Goal: Task Accomplishment & Management: Use online tool/utility

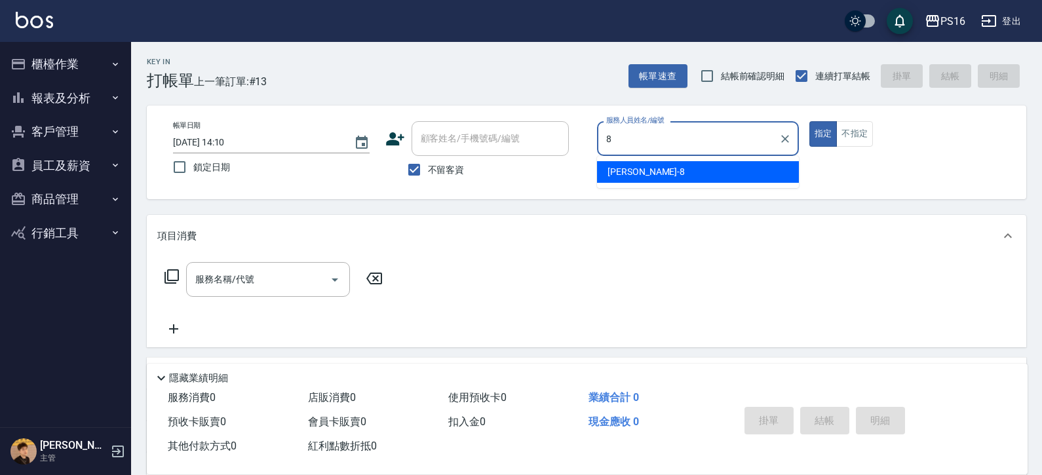
type input "[PERSON_NAME]-8"
type button "true"
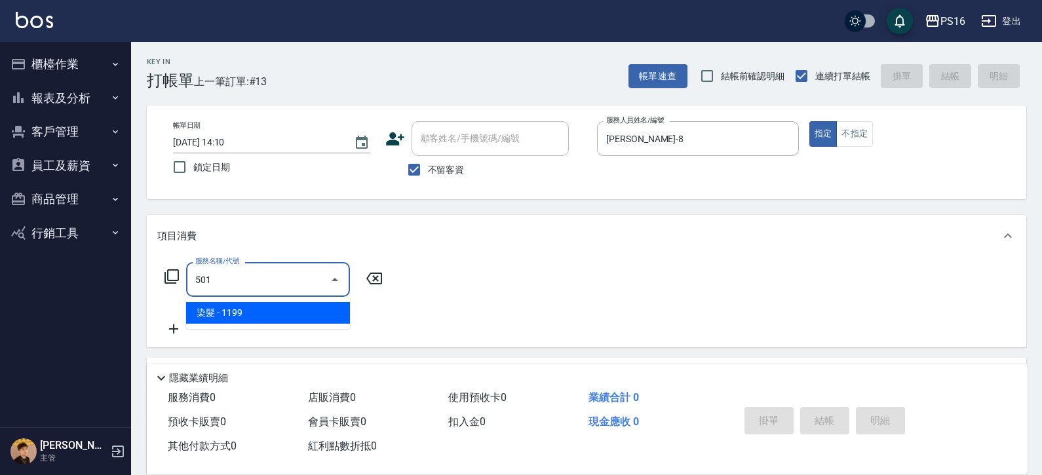
type input "染髮(501)"
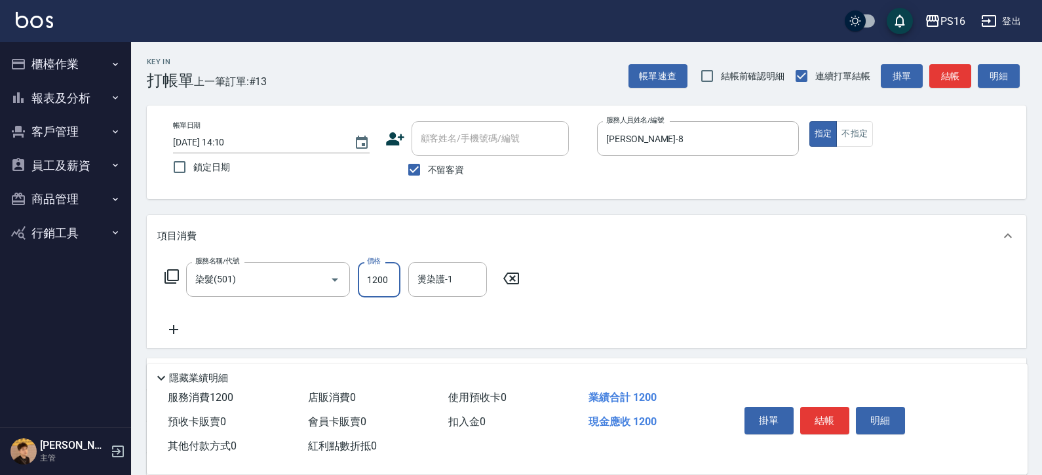
type input "1200"
type input "[PERSON_NAME]-20"
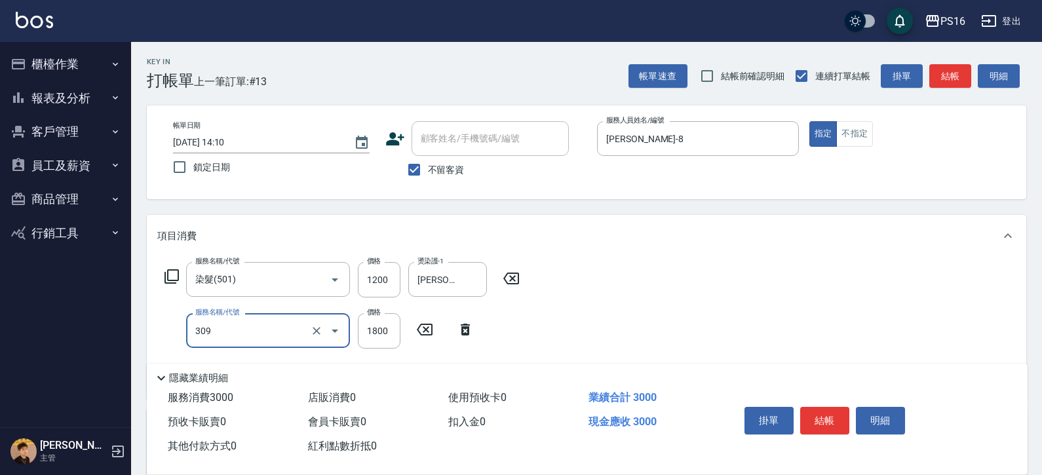
type input "活性碳離子燙1800(309)"
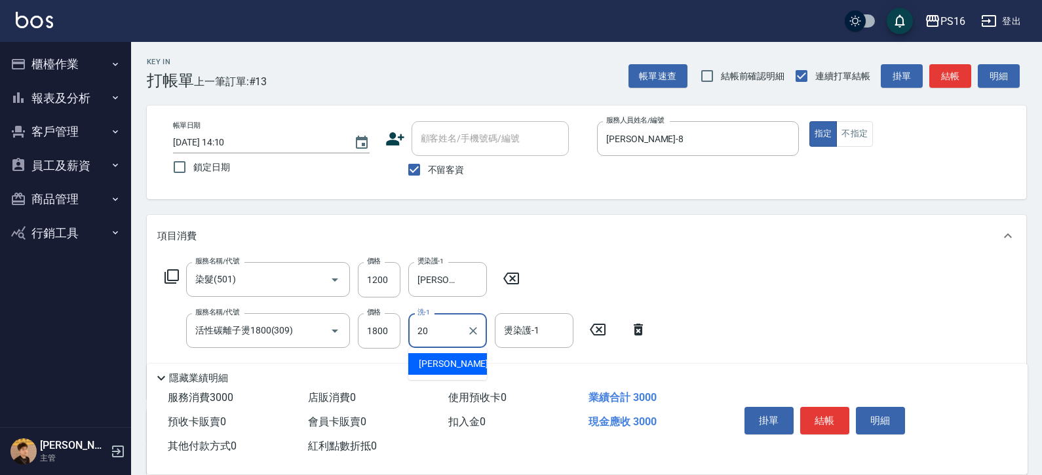
type input "[PERSON_NAME]-20"
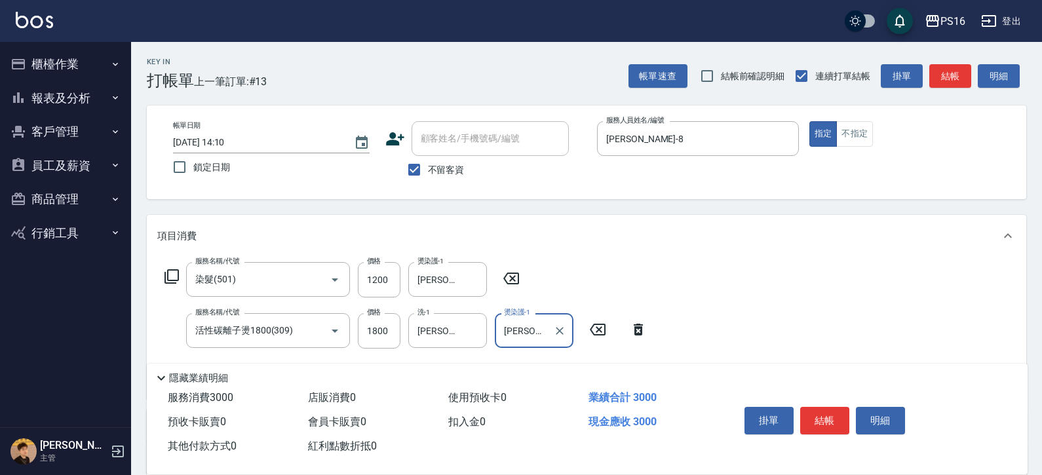
type input "[PERSON_NAME]-20"
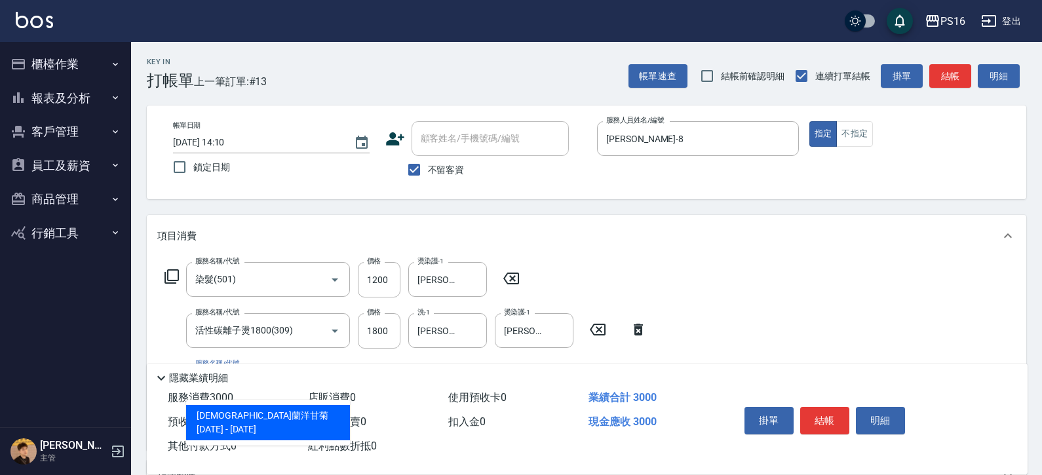
type input "[DEMOGRAPHIC_DATA]蘭洋甘菊1000(712)"
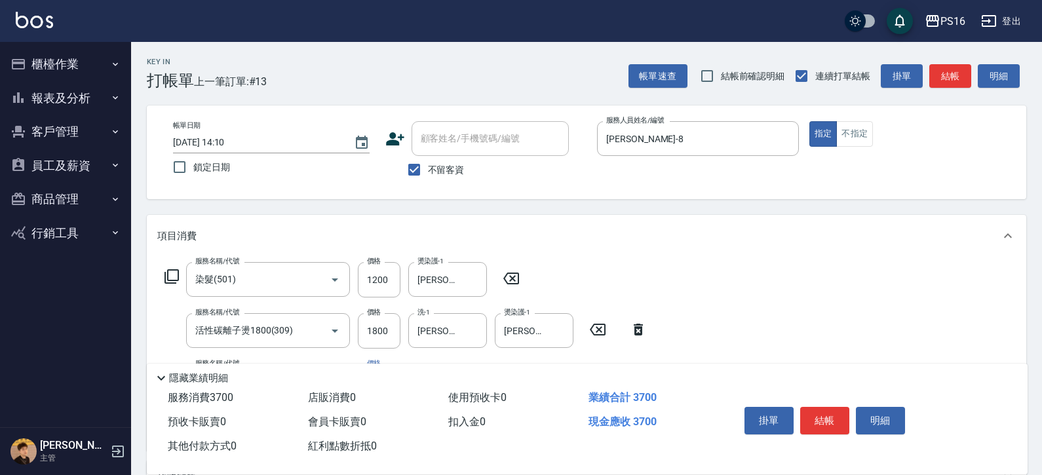
type input "700"
type input "[PERSON_NAME]-20"
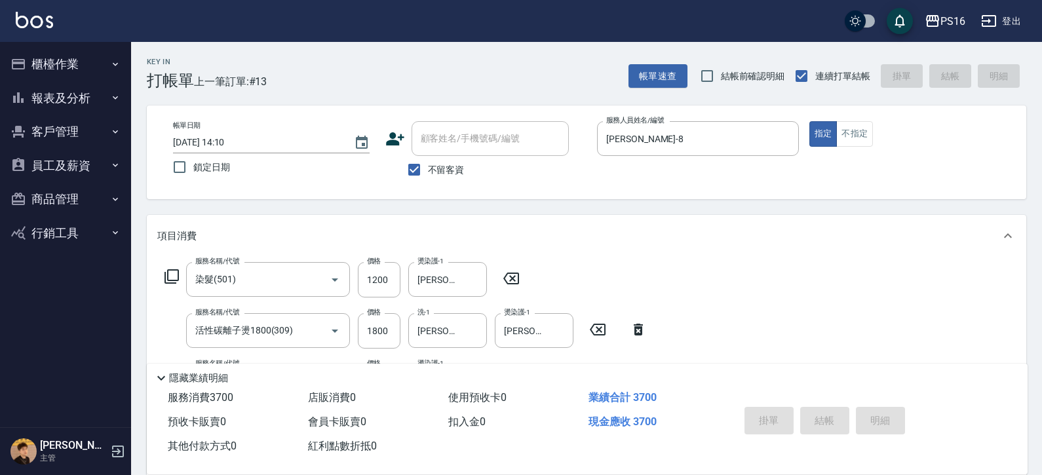
type input "[DATE] 17:15"
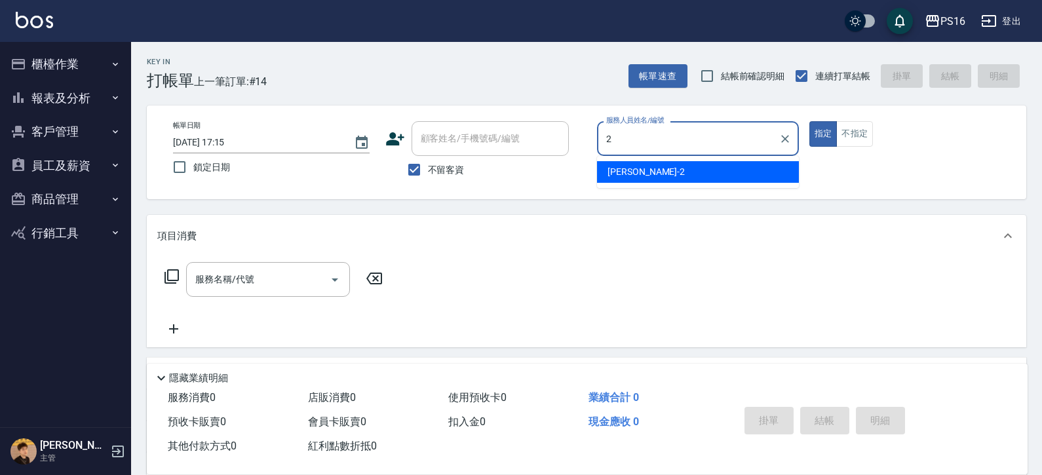
type input "[PERSON_NAME]-2"
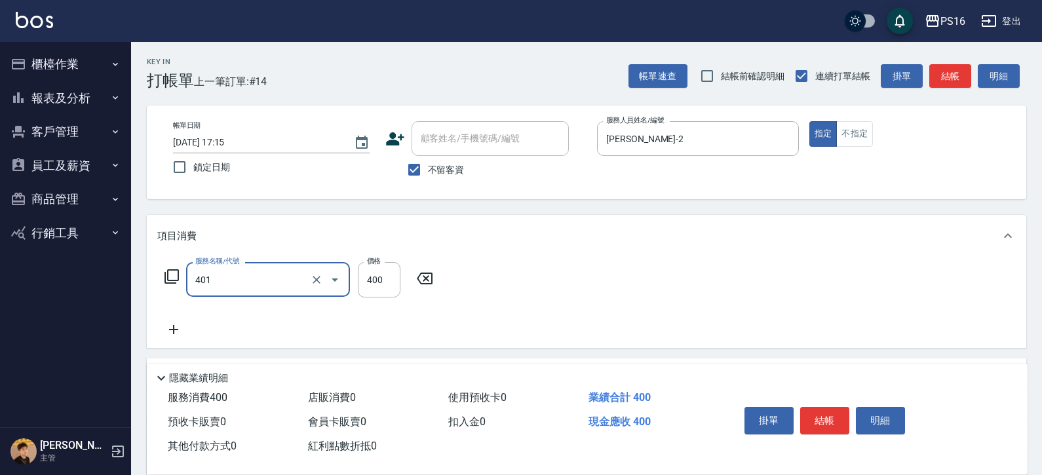
type input "剪髮(401)"
type input "250"
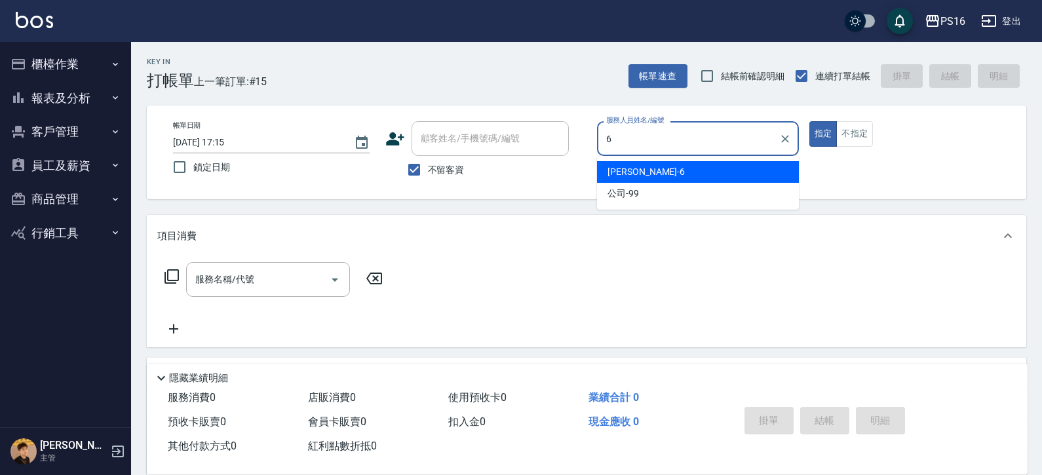
type input "[PERSON_NAME]-6"
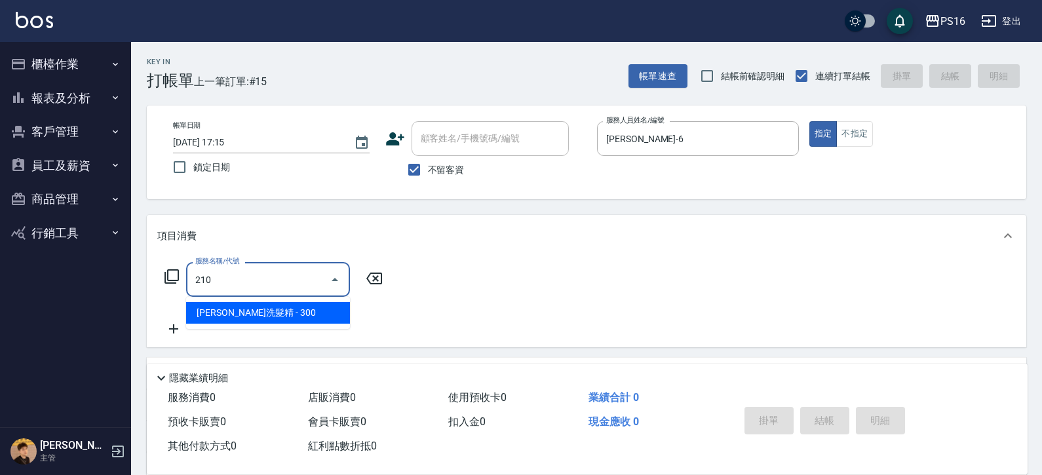
type input "歐娜洗髮精(210)"
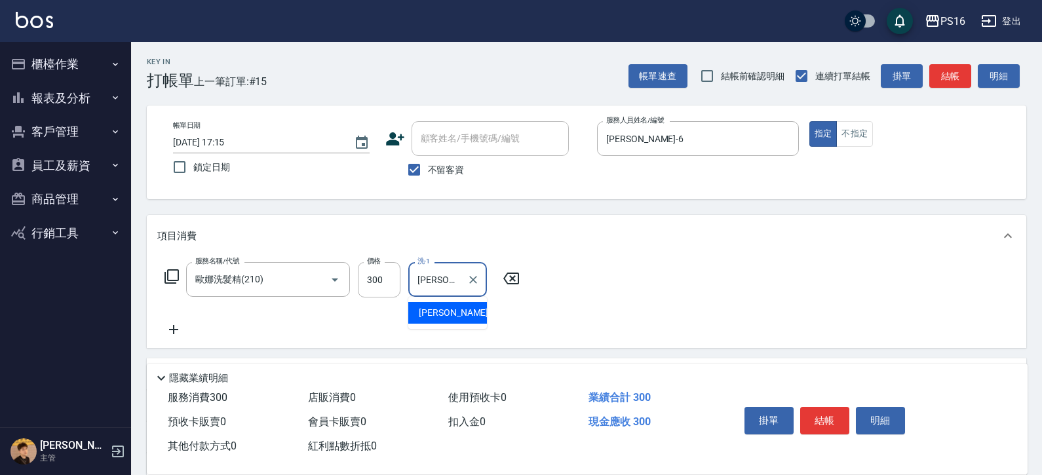
type input "[PERSON_NAME]-21"
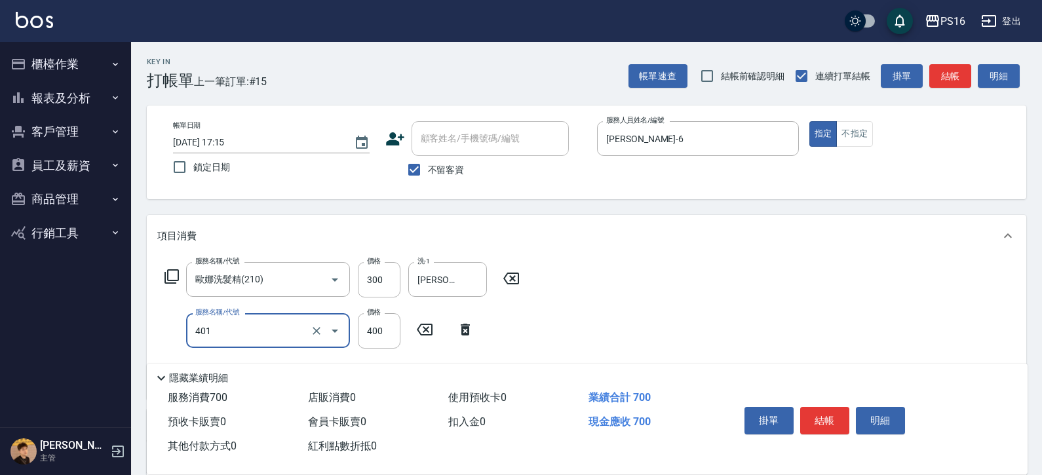
type input "剪髮(401)"
type input "450"
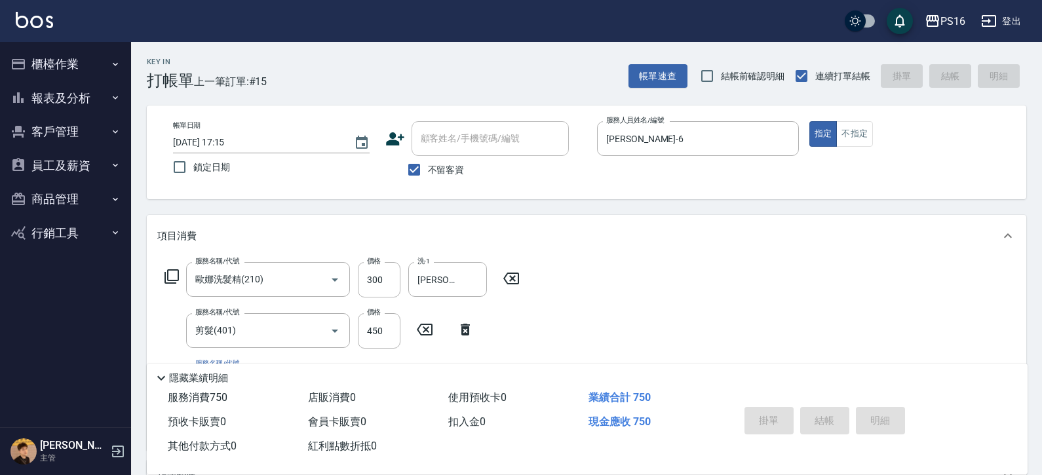
type input "[DATE] 17:16"
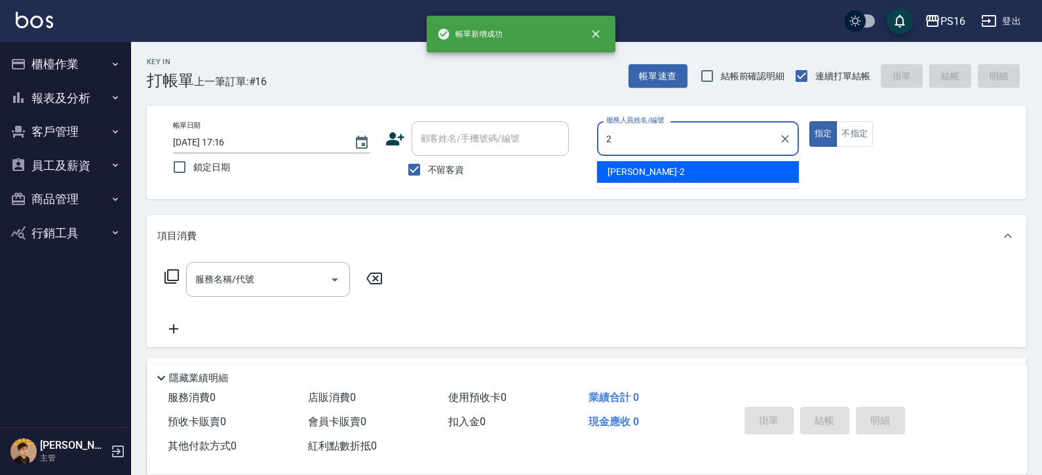
type input "[PERSON_NAME]-2"
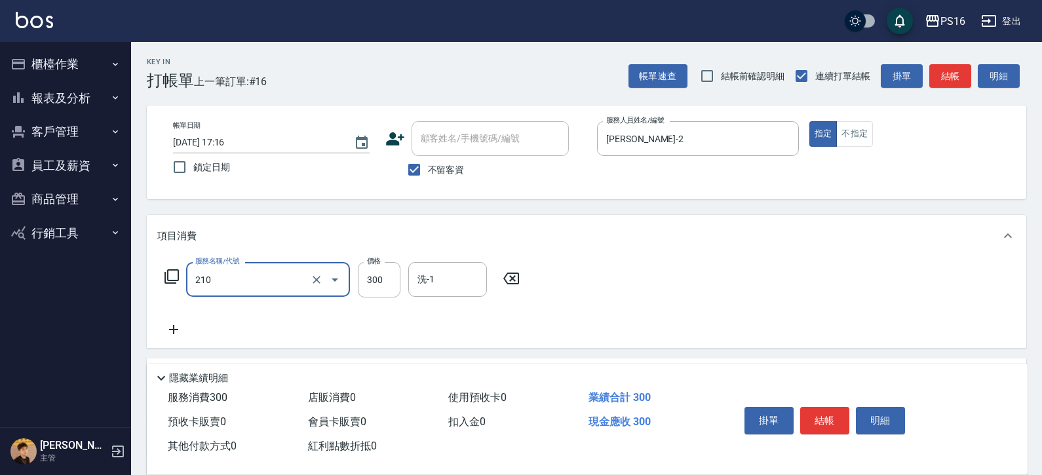
type input "歐娜洗髮精(210)"
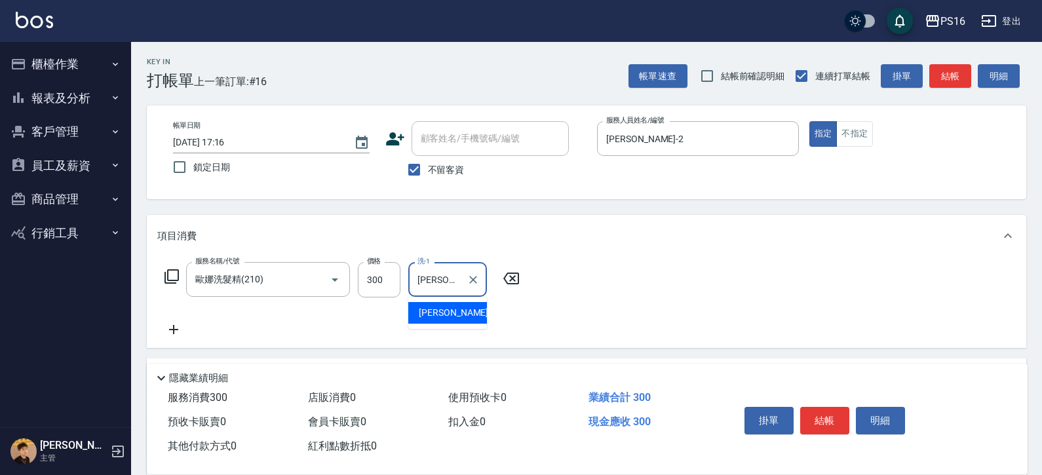
type input "[PERSON_NAME]-2"
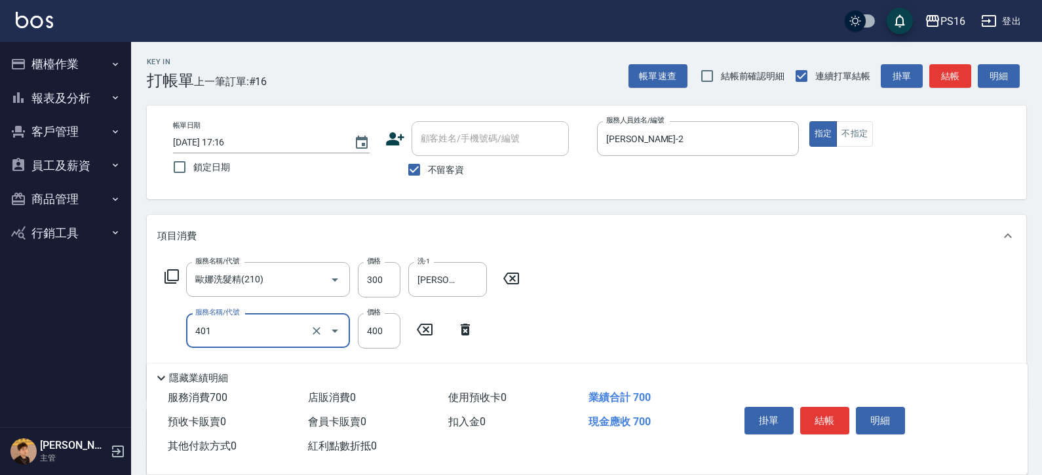
type input "剪髮(401)"
type input "300"
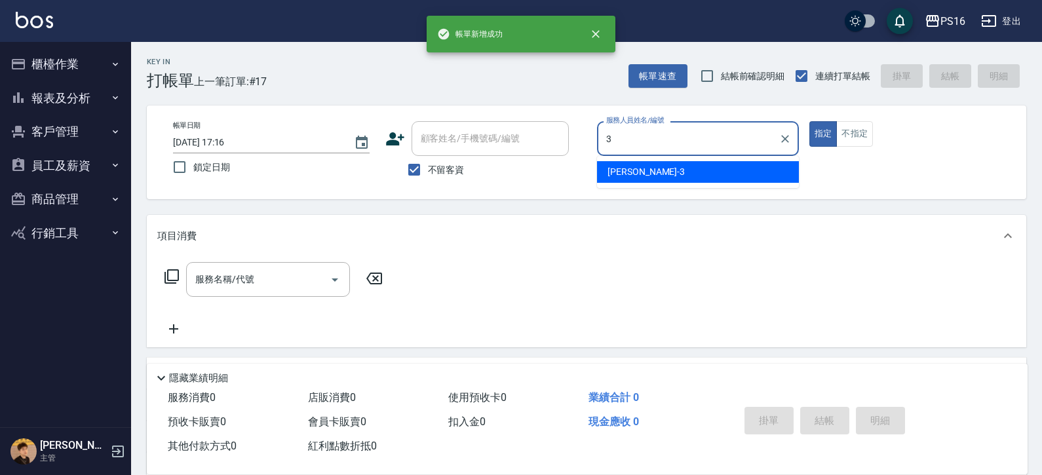
type input "[PERSON_NAME]-3"
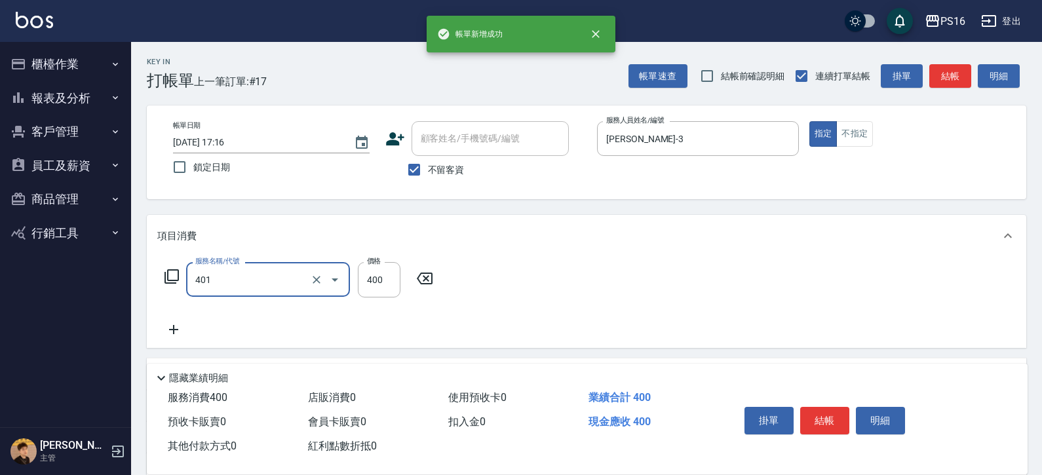
type input "剪髮(401)"
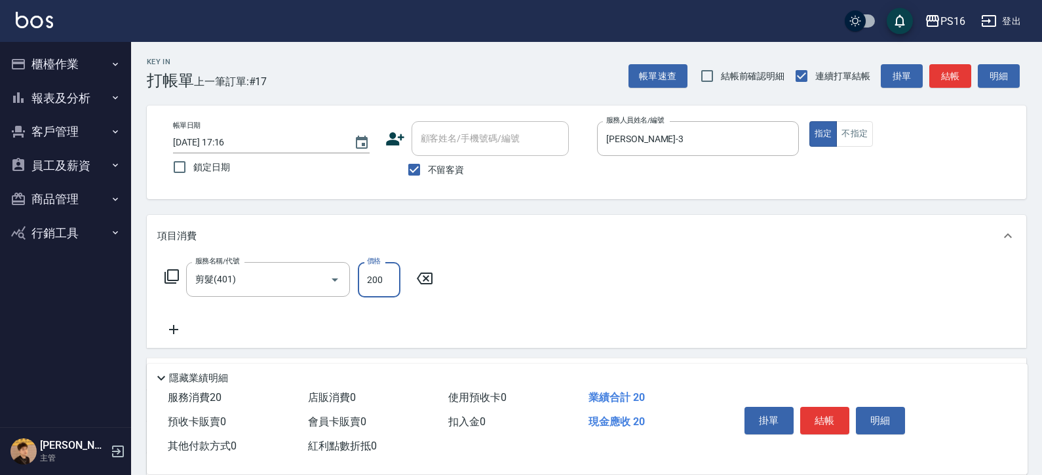
type input "200"
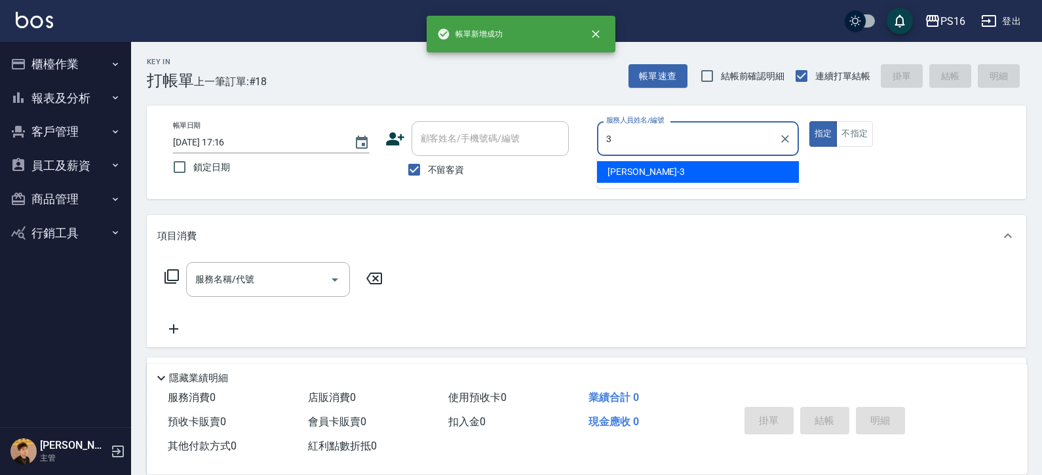
type input "[PERSON_NAME]-3"
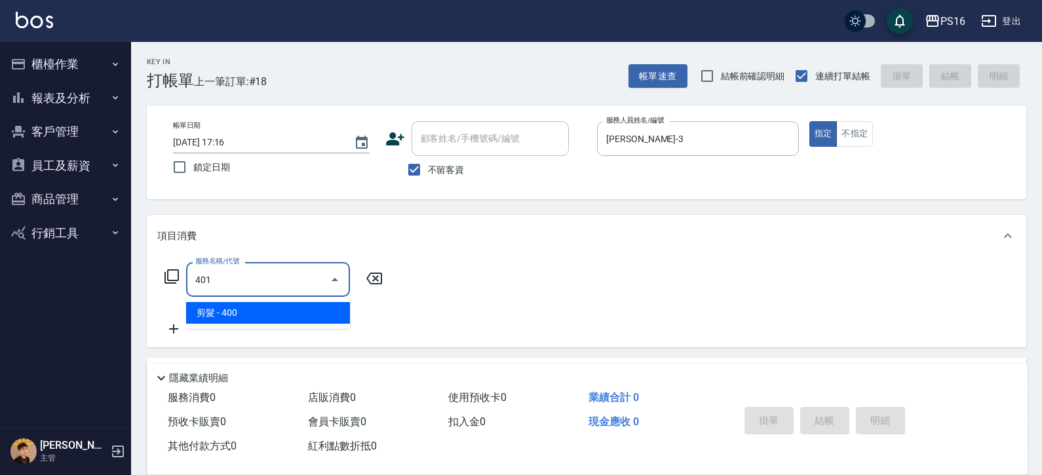
type input "剪髮(401)"
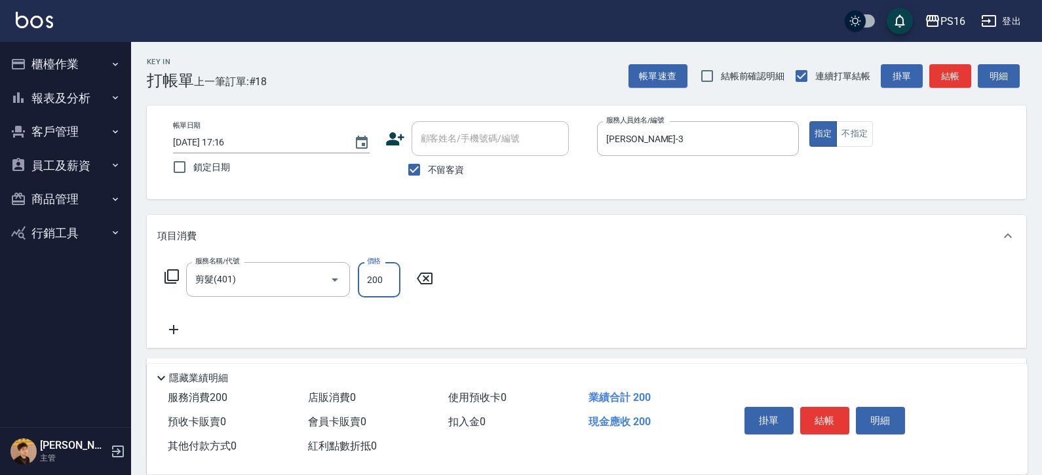
type input "200"
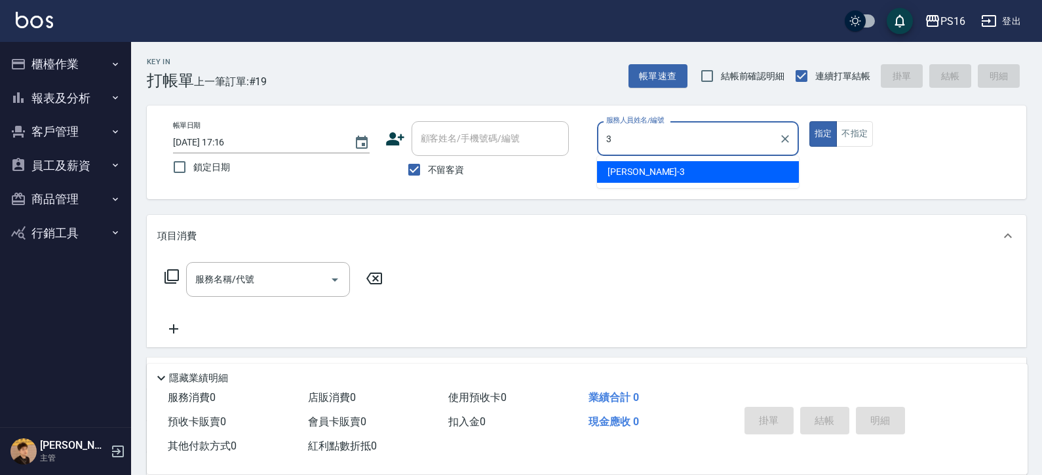
type input "[PERSON_NAME]-3"
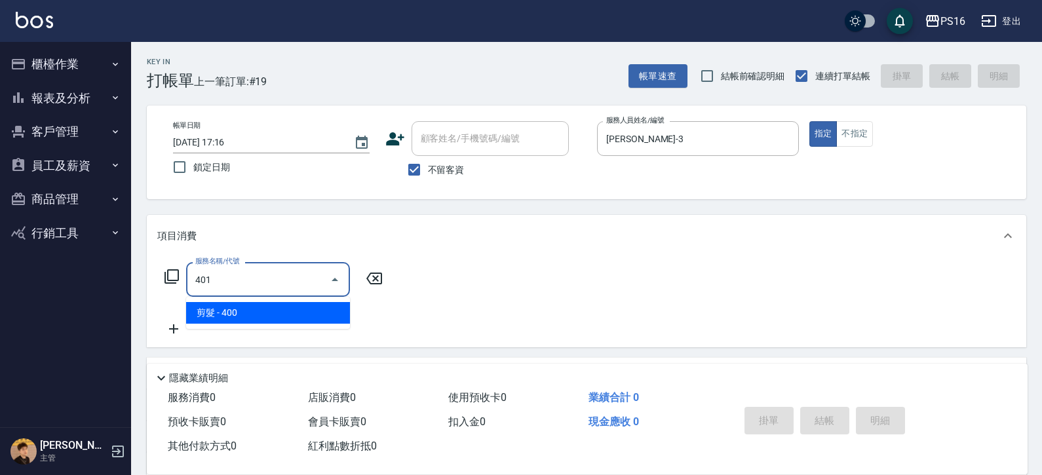
type input "剪髮(401)"
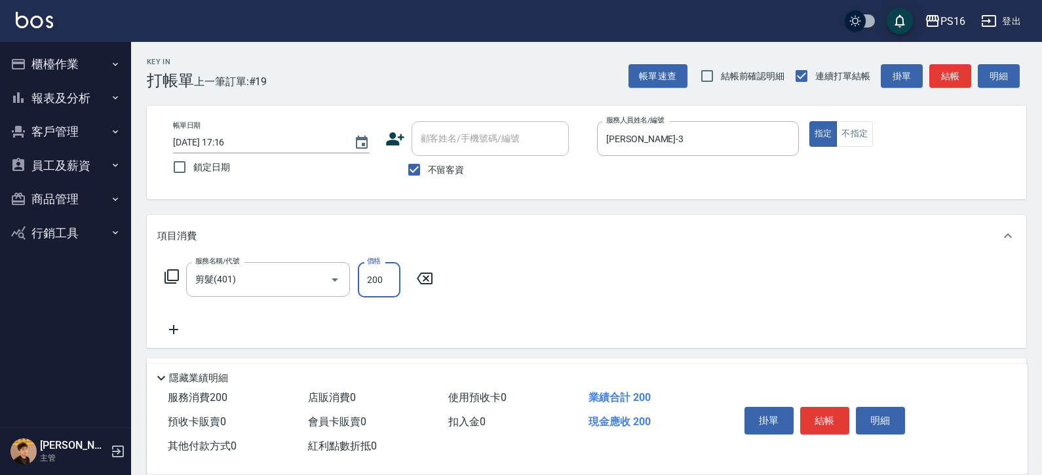
type input "200"
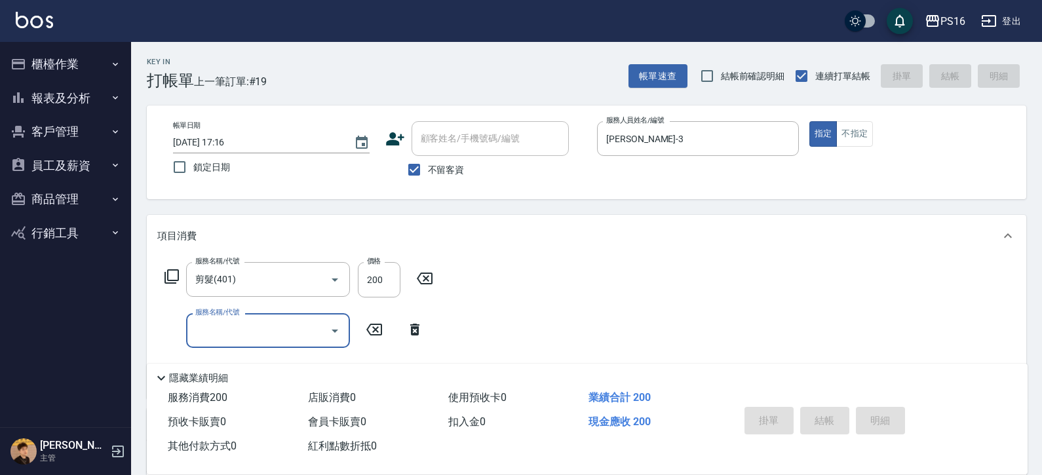
type input "[DATE] 17:18"
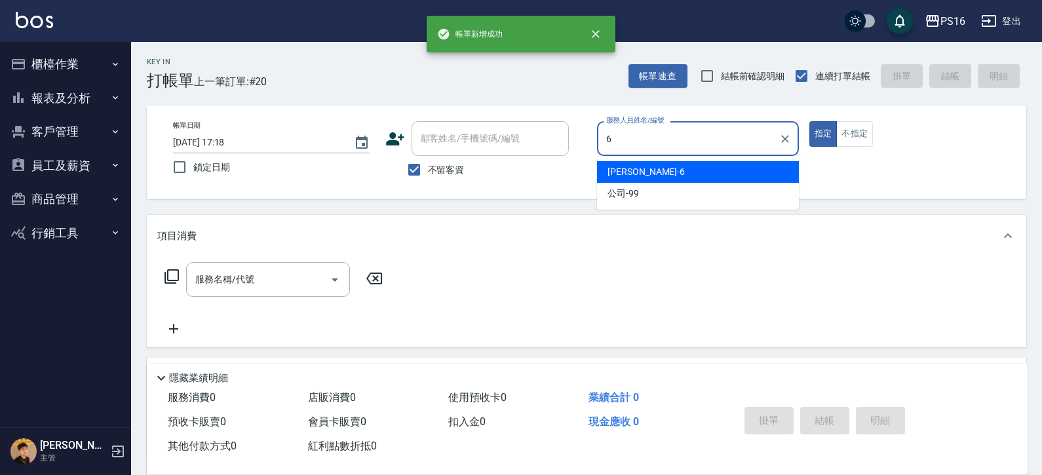
type input "[PERSON_NAME]-6"
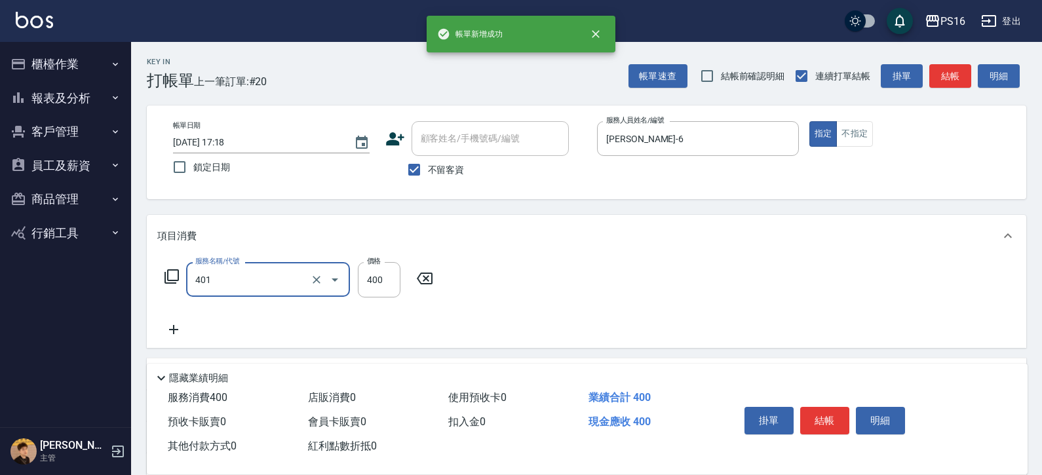
type input "剪髮(401)"
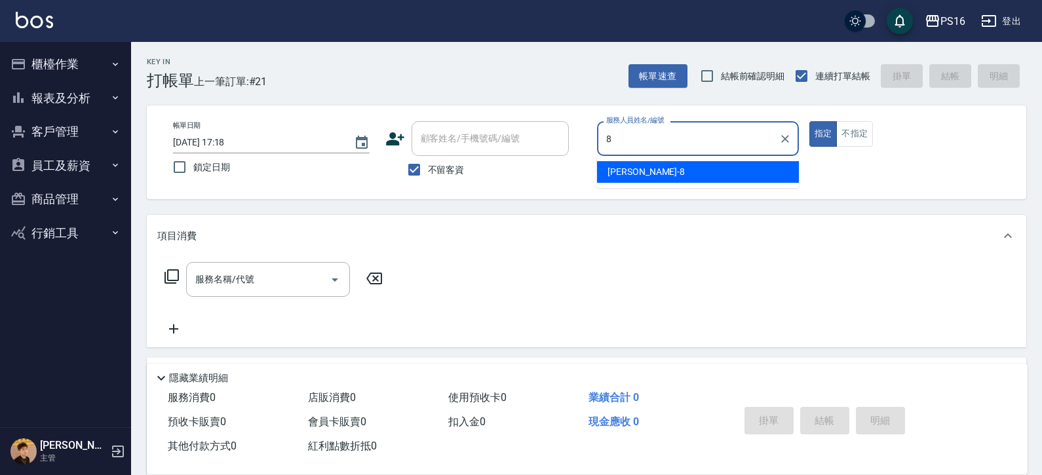
type input "[PERSON_NAME]-8"
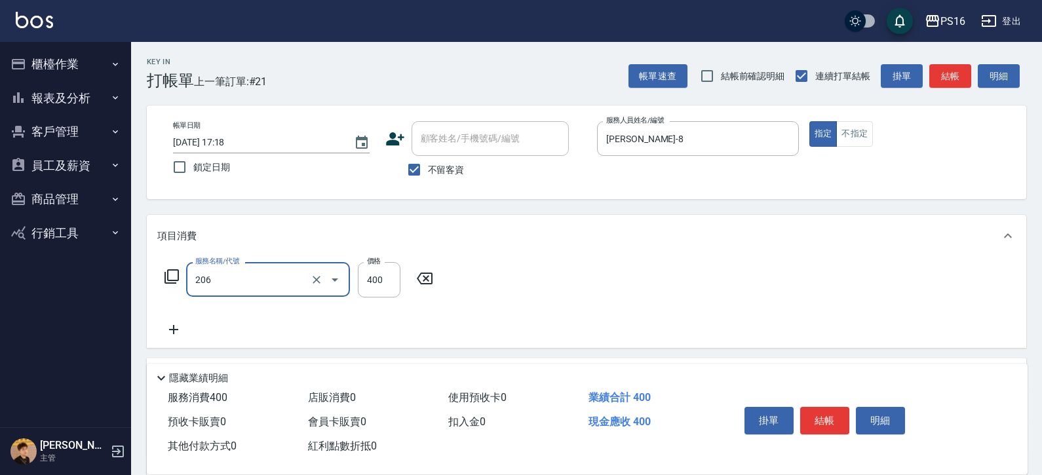
type input "健康洗(206)"
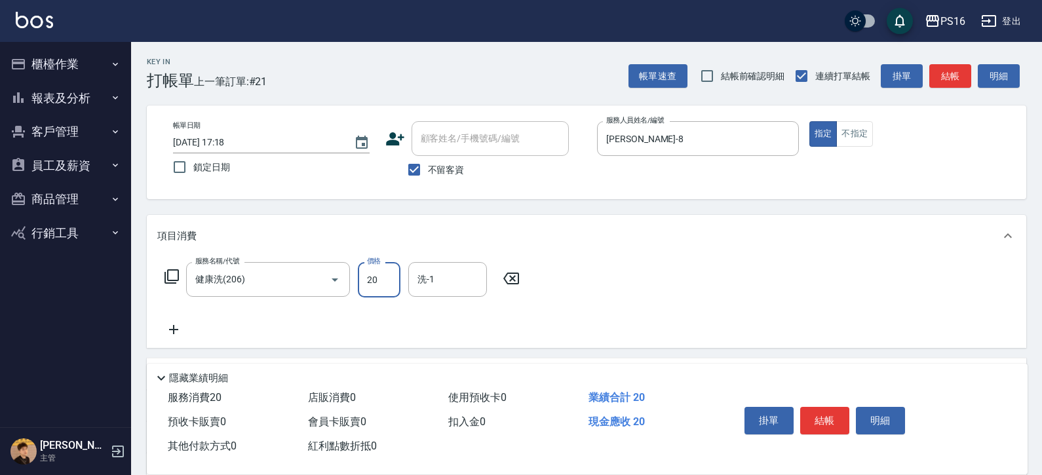
type input "20"
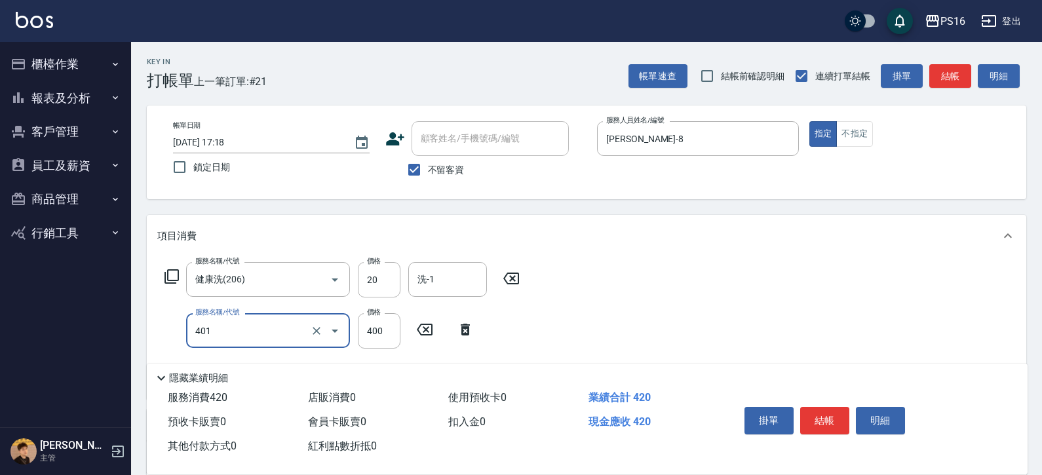
type input "剪髮(401)"
type input "200"
drag, startPoint x: 370, startPoint y: 265, endPoint x: 353, endPoint y: 255, distance: 19.1
click at [364, 267] on div "價格 20 價格" at bounding box center [379, 279] width 43 height 35
click at [385, 265] on input "20" at bounding box center [379, 279] width 43 height 35
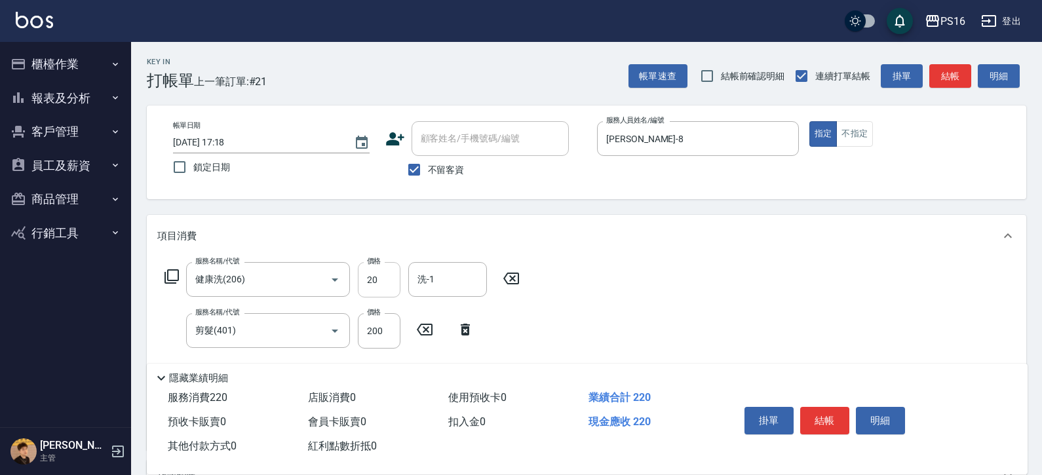
click at [387, 266] on input "20" at bounding box center [379, 279] width 43 height 35
type input "400"
type input "[PERSON_NAME]-20"
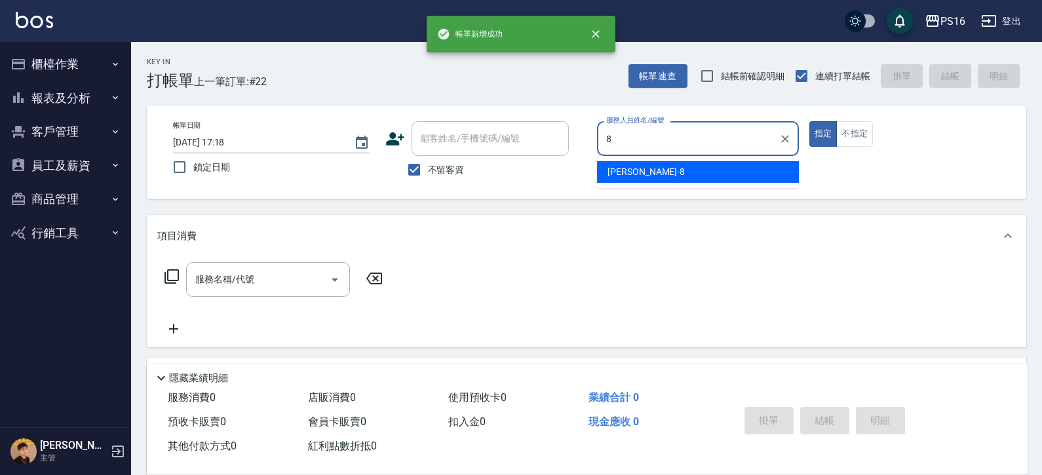
type input "[PERSON_NAME]-8"
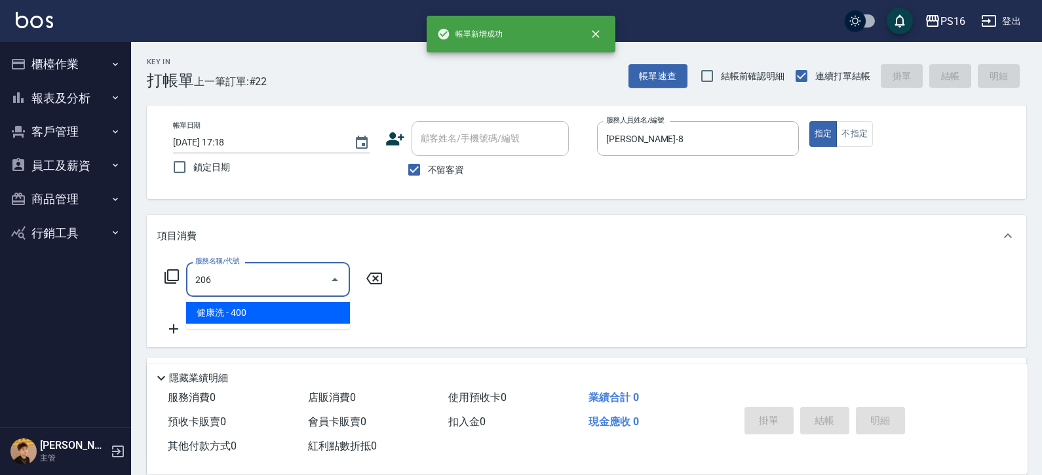
type input "健康洗(206)"
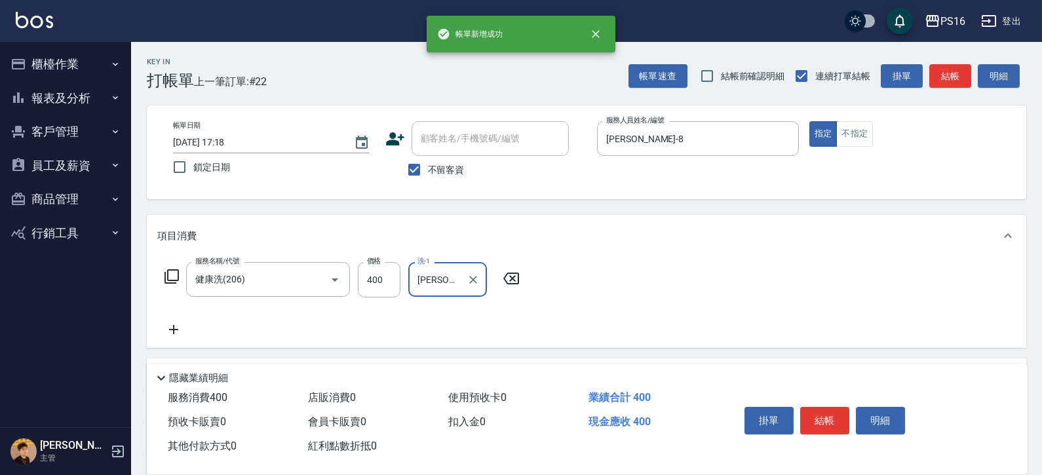
type input "[PERSON_NAME]-24"
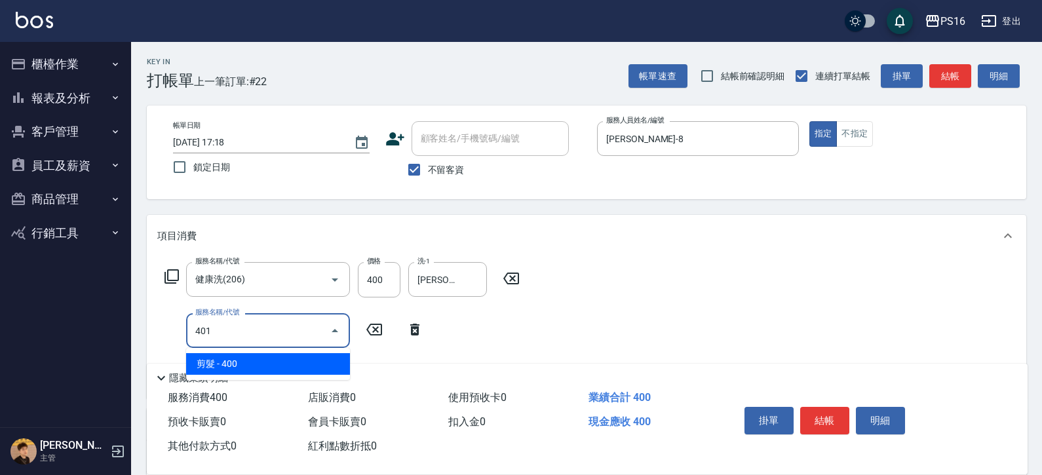
type input "剪髮(401)"
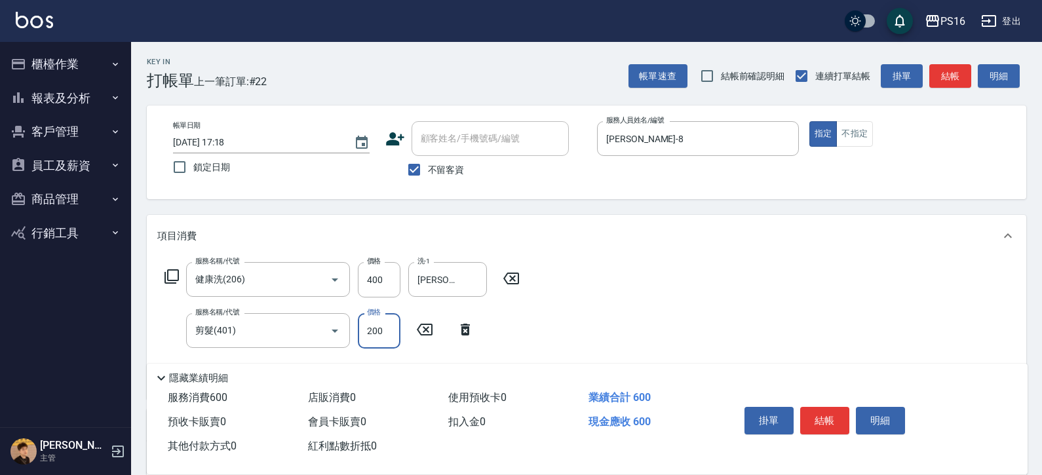
type input "200"
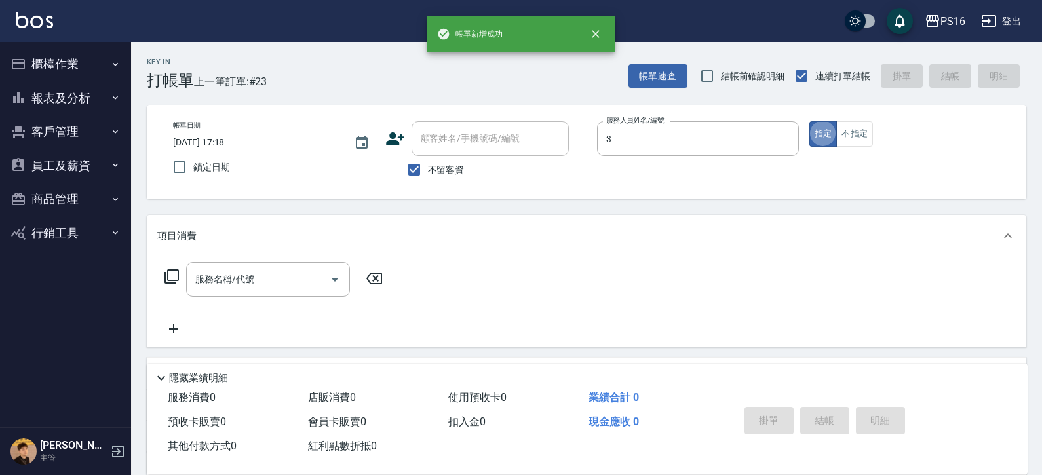
type input "[PERSON_NAME]-3"
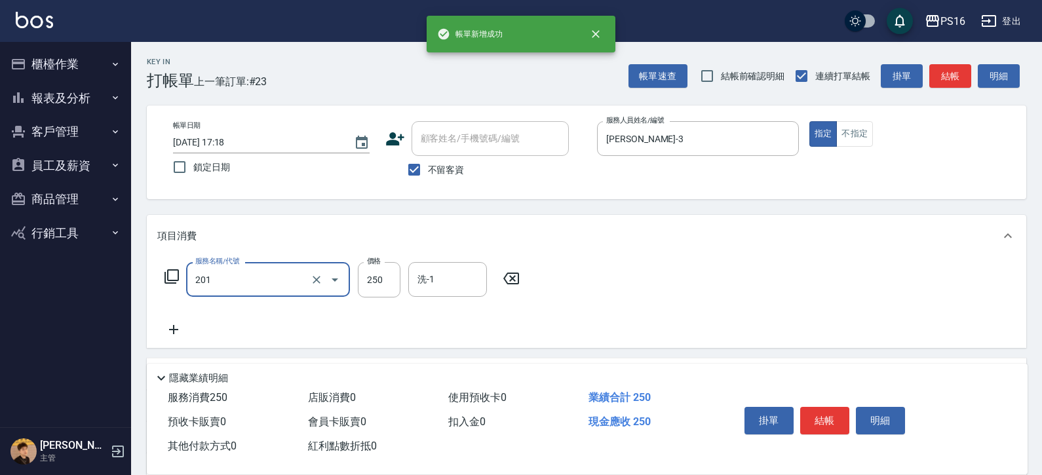
type input "洗髮(201)"
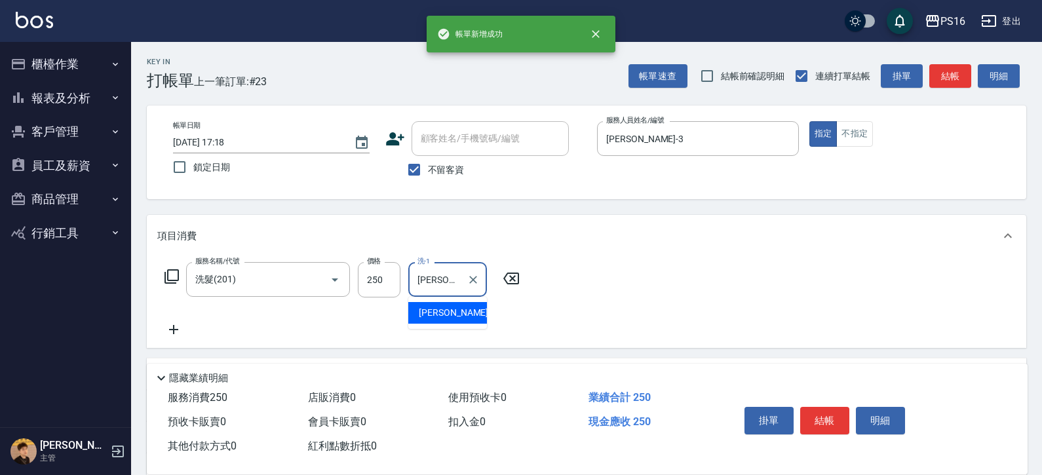
type input "[PERSON_NAME]-3"
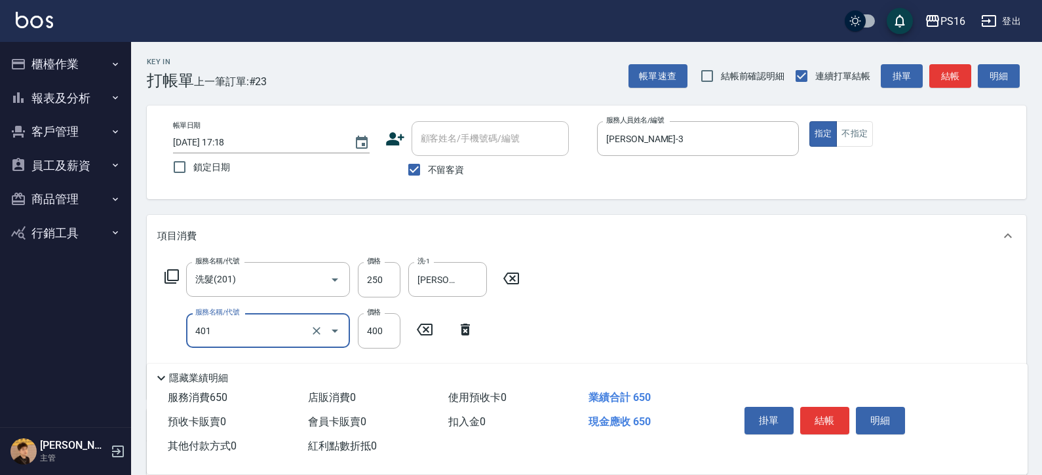
type input "剪髮(401)"
type input "180"
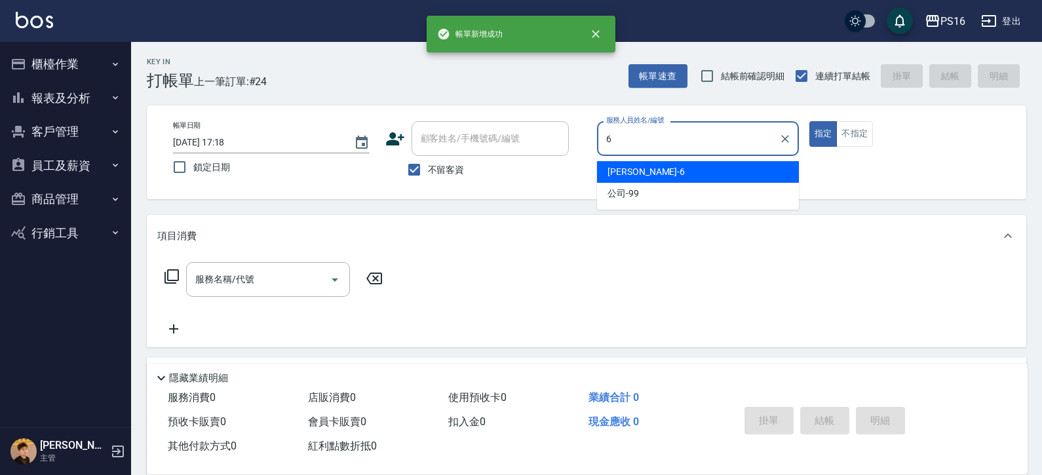
type input "[PERSON_NAME]-6"
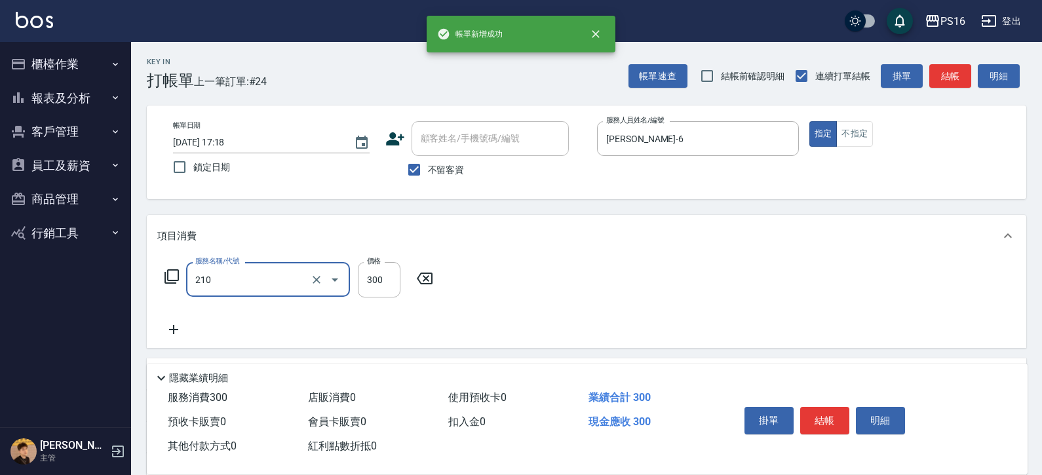
type input "歐娜洗髮精(210)"
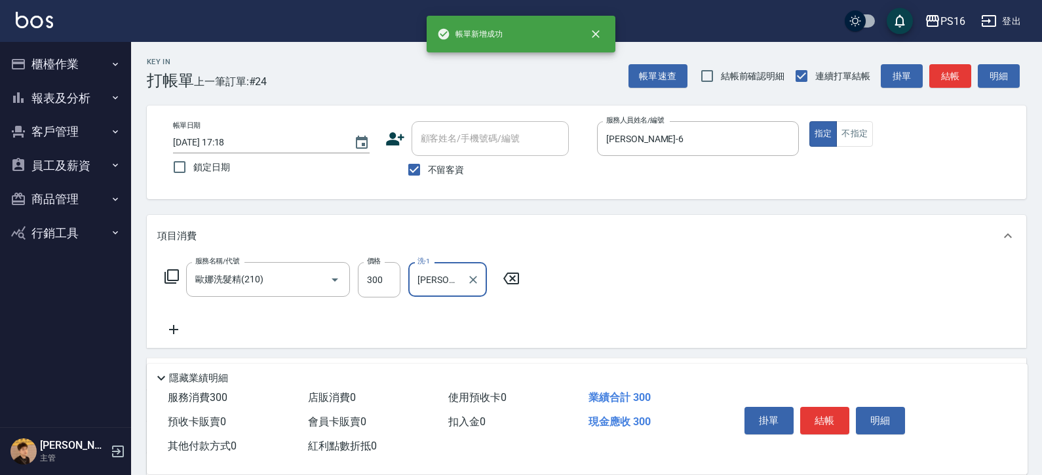
type input "[PERSON_NAME]-21"
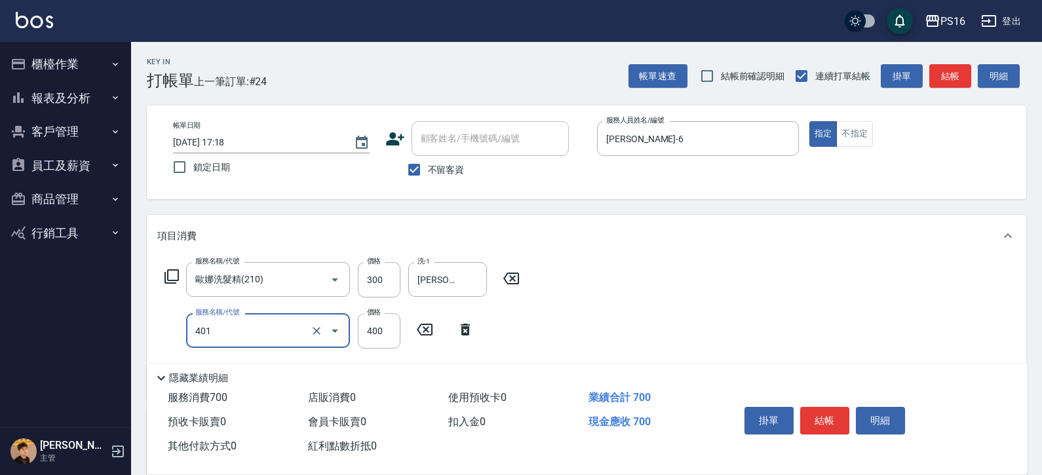
type input "剪髮(401)"
type input "450"
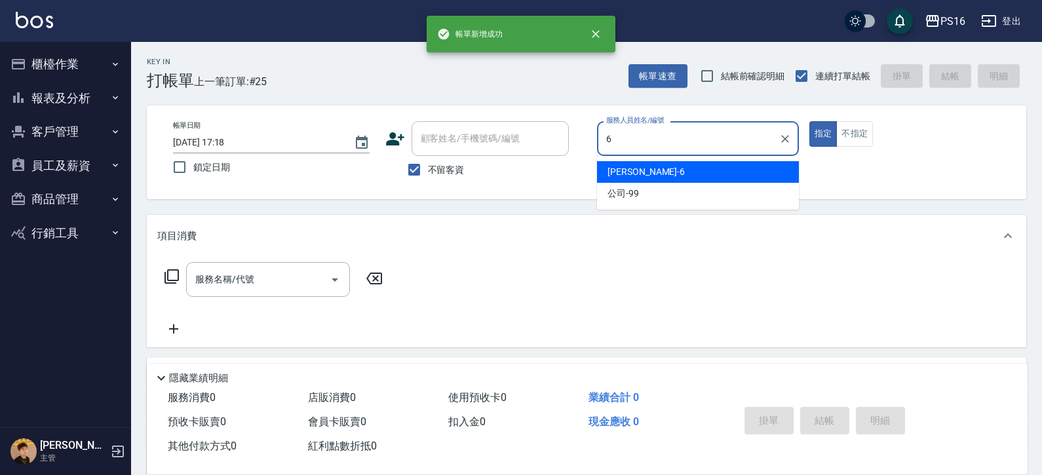
type input "[PERSON_NAME]-6"
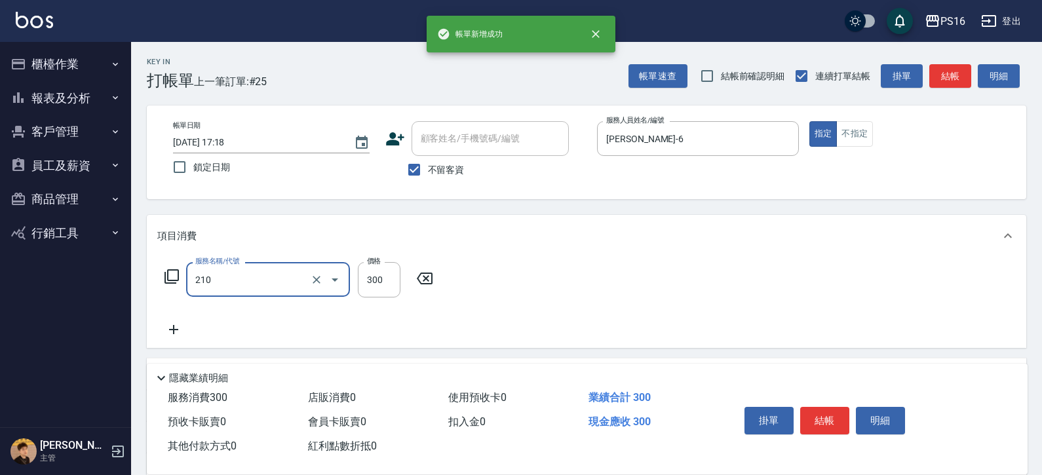
type input "歐娜洗髮精(210)"
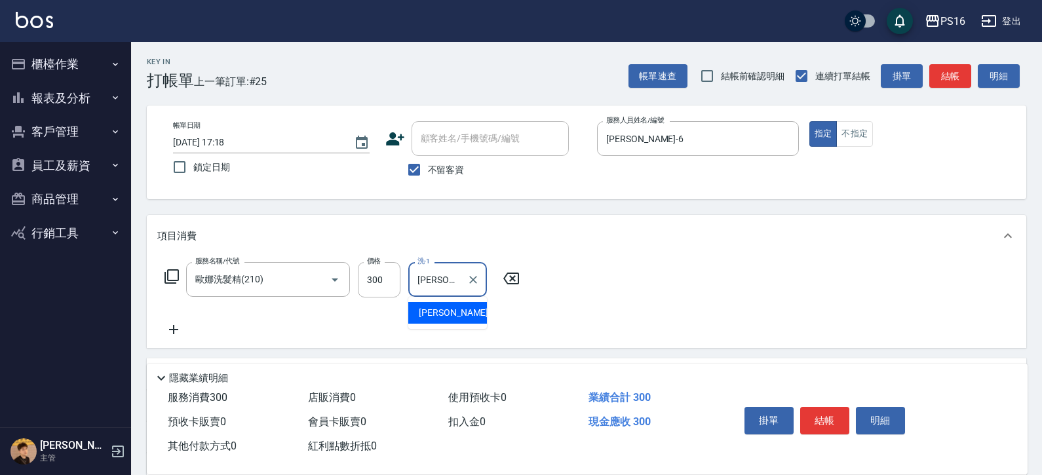
type input "[PERSON_NAME]-24"
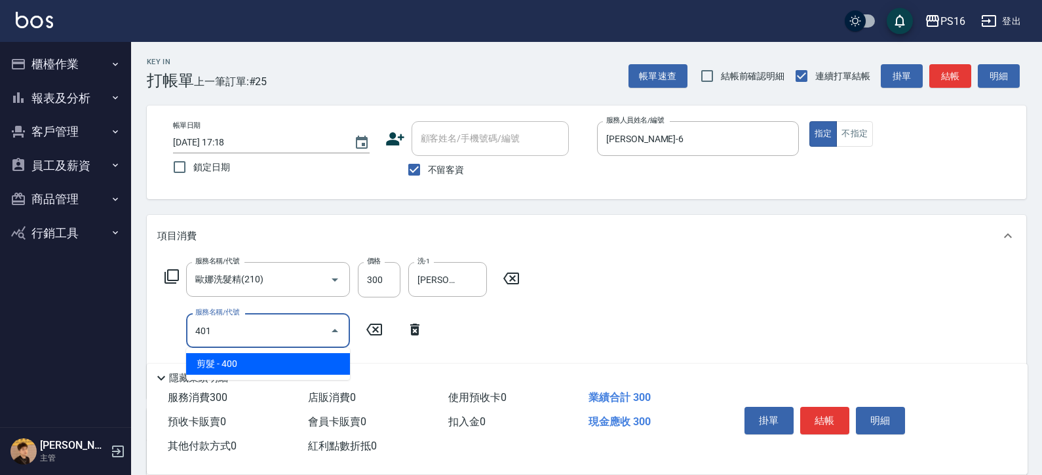
type input "剪髮(401)"
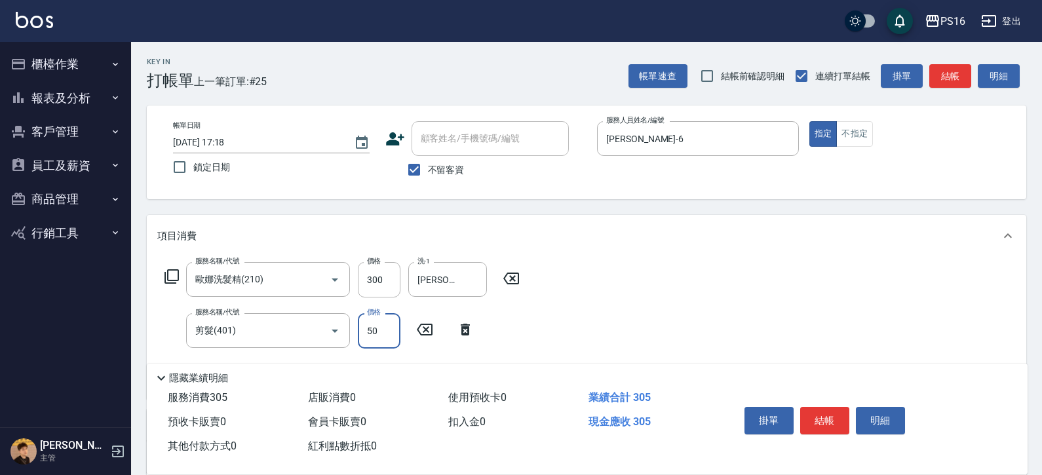
type input "50"
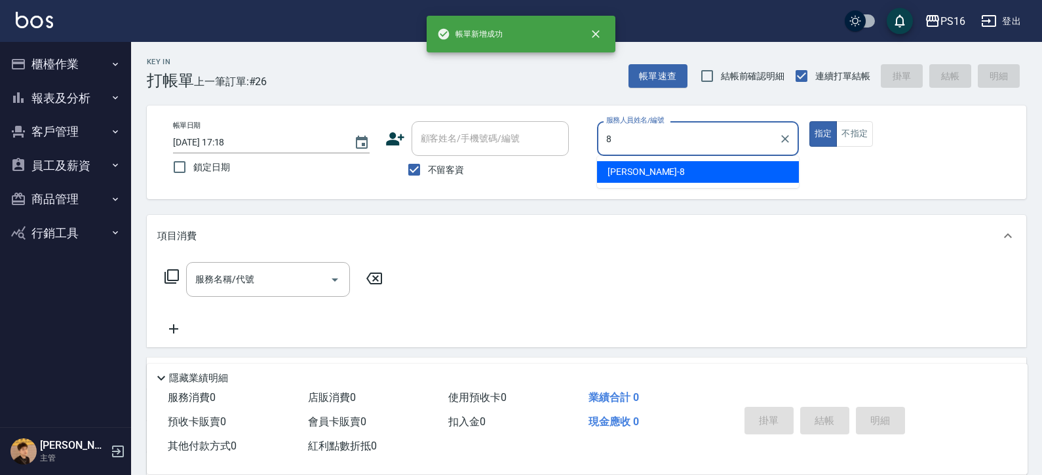
type input "[PERSON_NAME]-8"
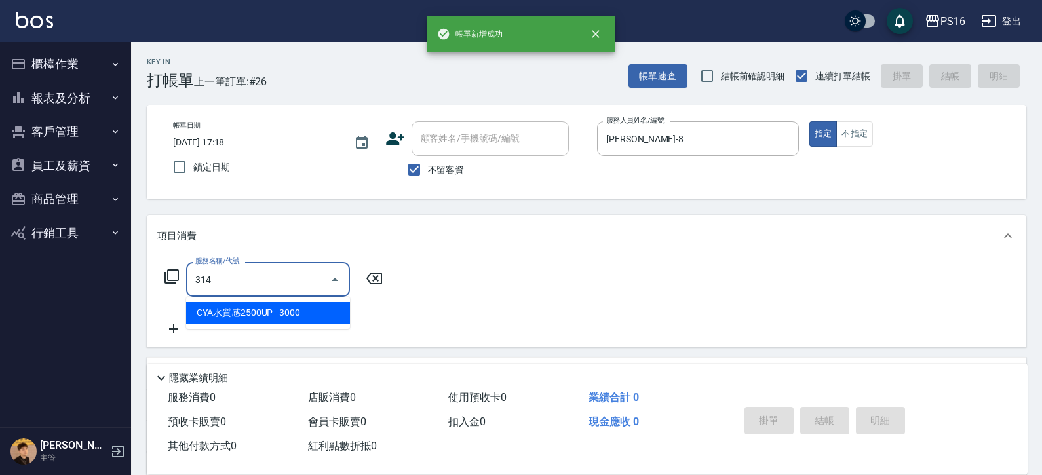
type input "CYA水質感2500UP(314)"
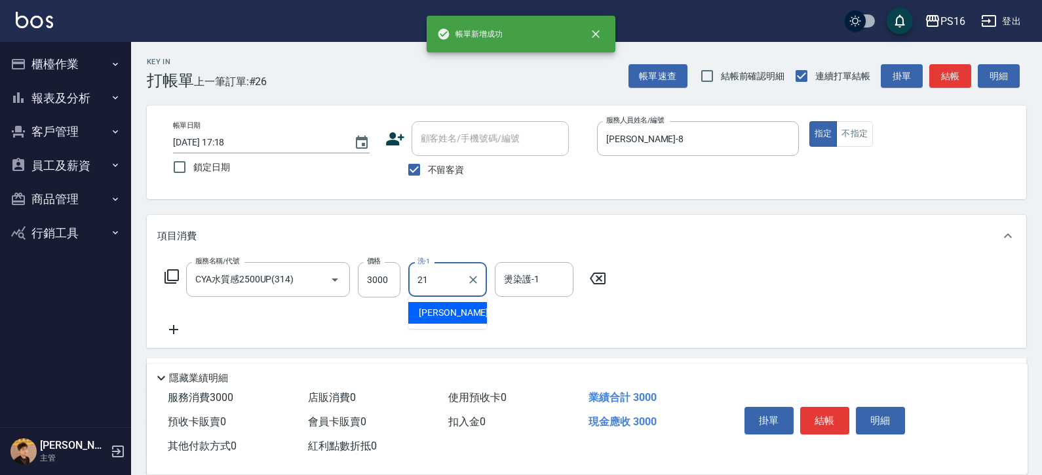
type input "[PERSON_NAME]-21"
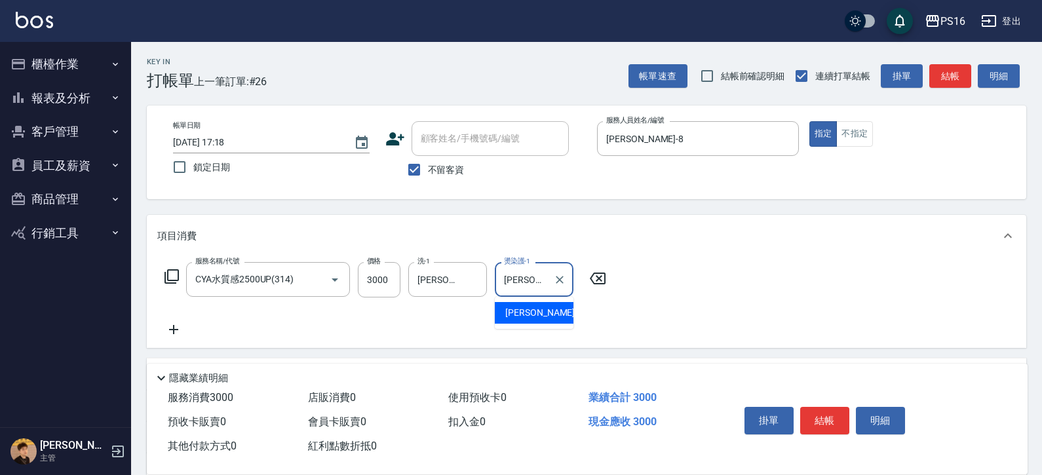
type input "[PERSON_NAME]-21"
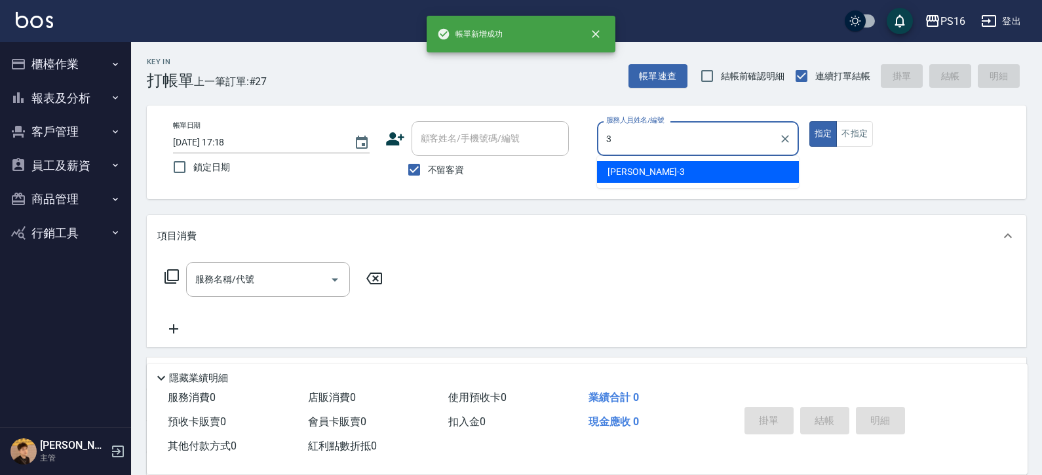
type input "[PERSON_NAME]-3"
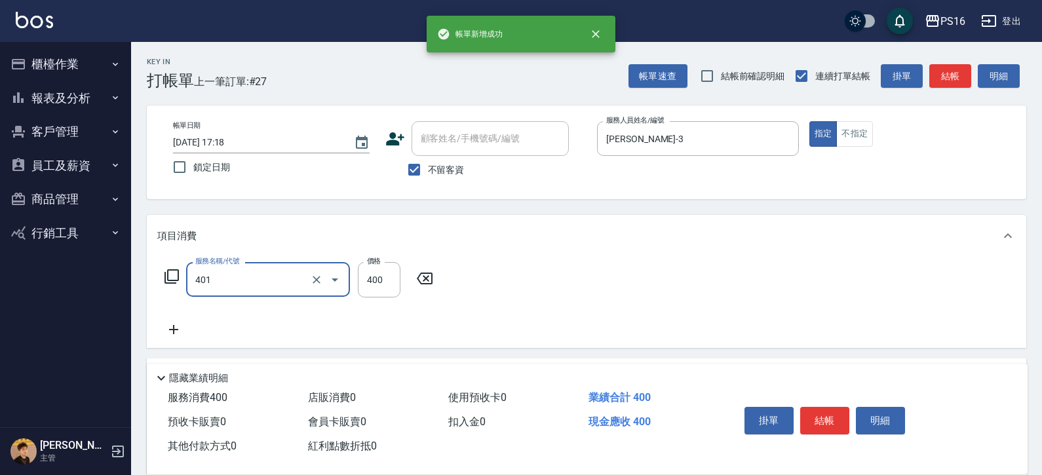
type input "剪髮(401)"
type input "200"
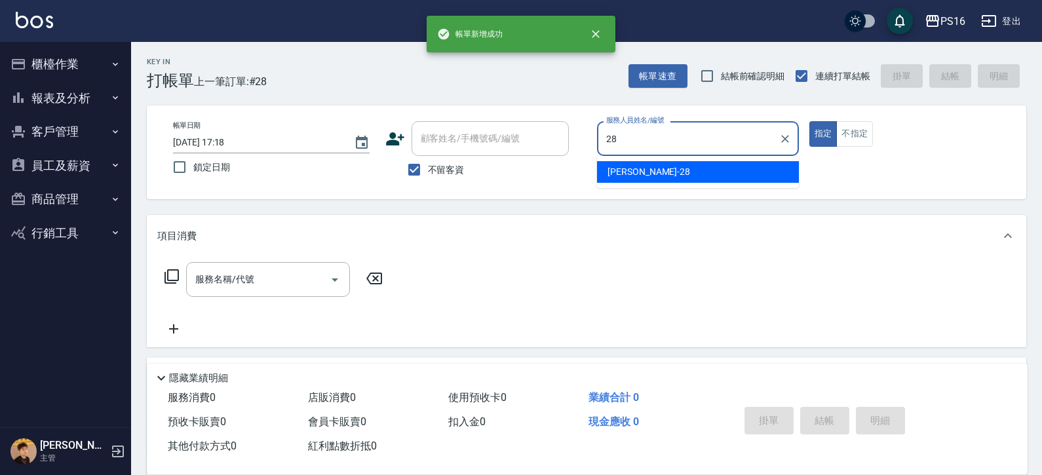
type input "[PERSON_NAME]-28"
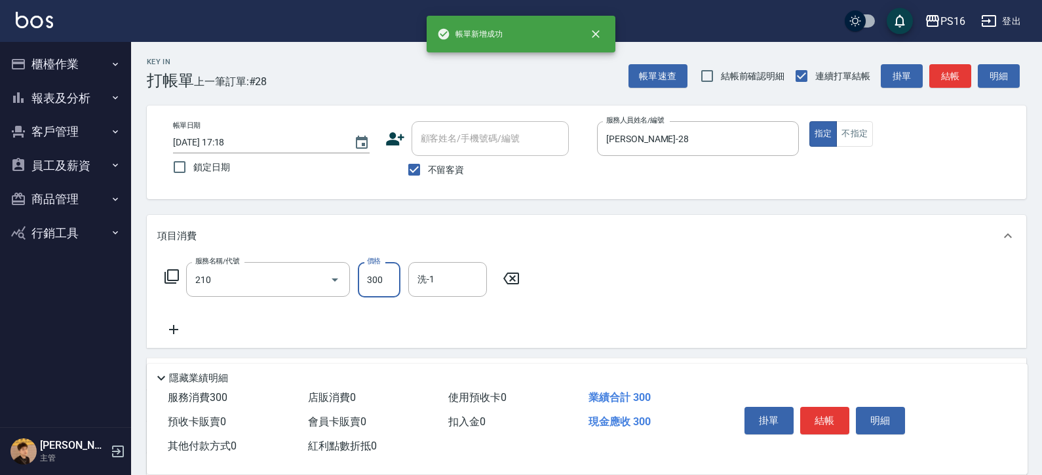
type input "歐娜洗髮精(210)"
type input "[PERSON_NAME]-28"
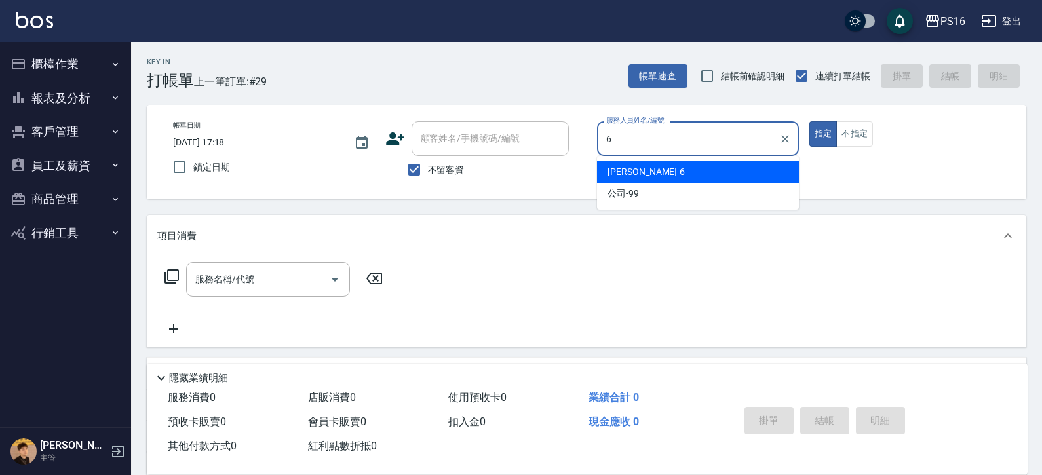
type input "[PERSON_NAME]-6"
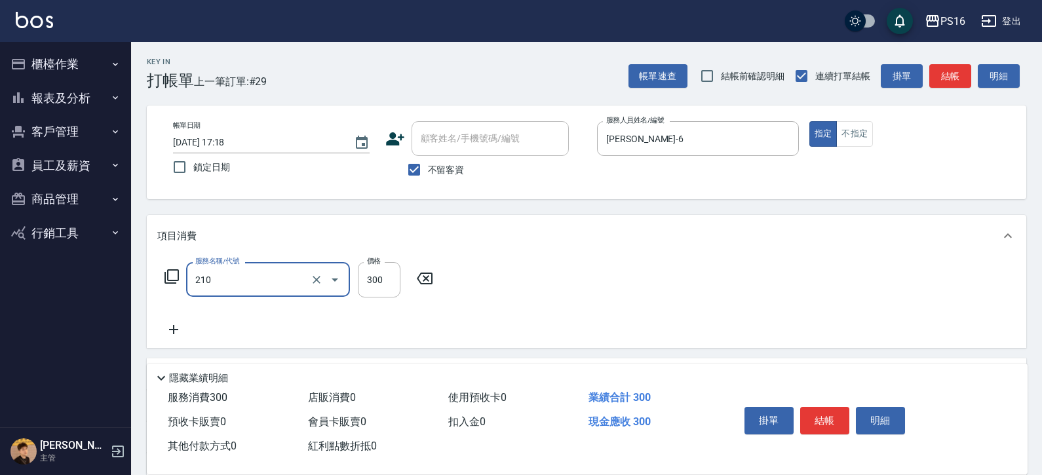
type input "歐娜洗髮精(210)"
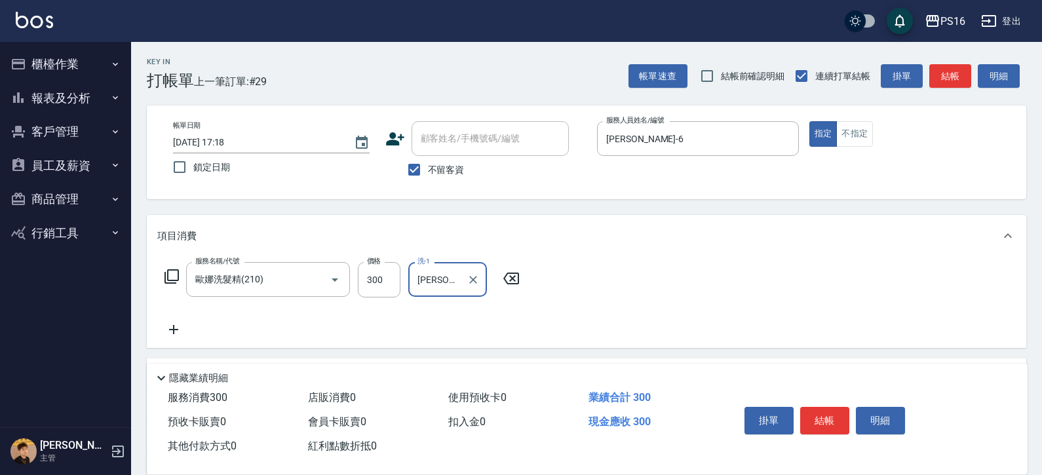
type input "[PERSON_NAME]-24"
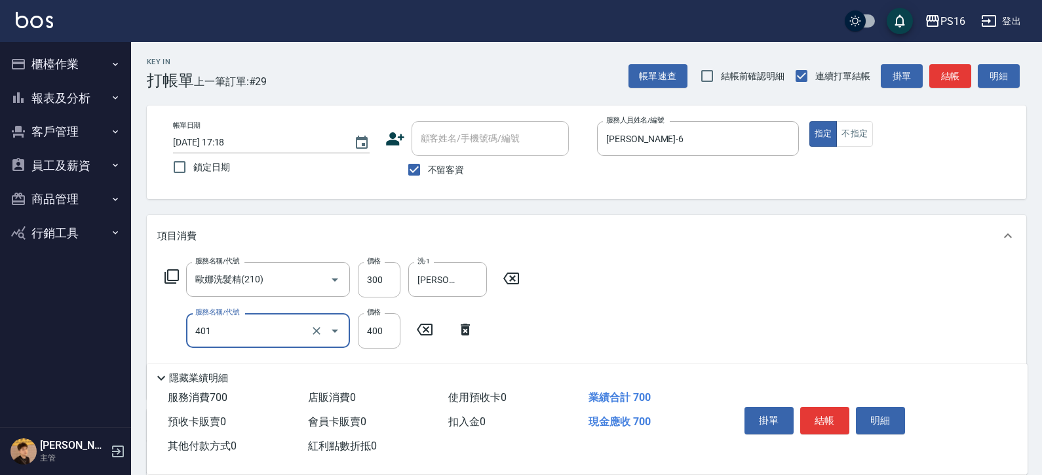
type input "剪髮(401)"
type input "350"
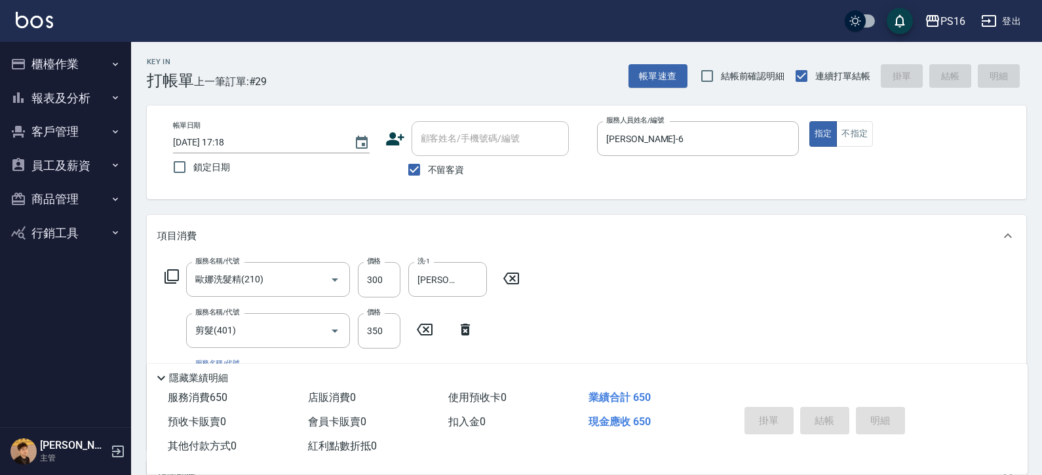
type input "[DATE] 18:00"
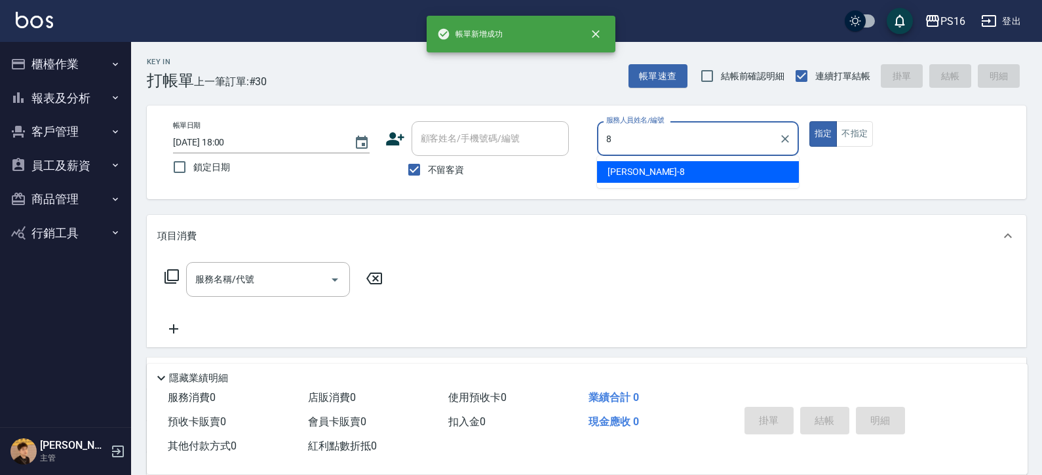
type input "[PERSON_NAME]-8"
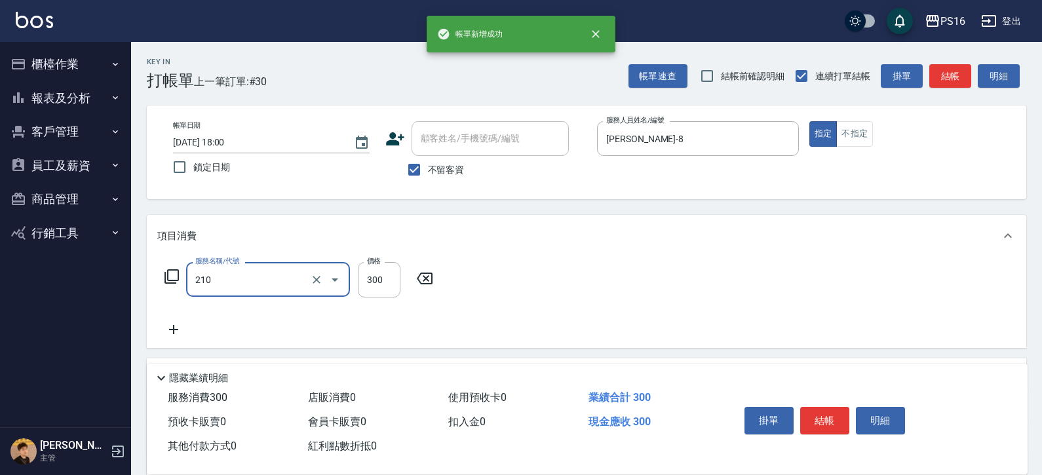
type input "歐娜洗髮精(210)"
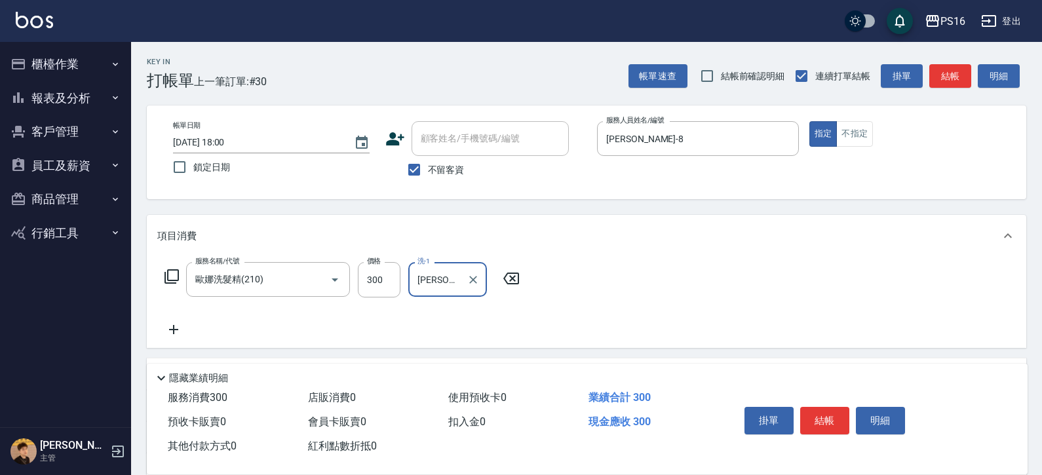
type input "[PERSON_NAME]-20"
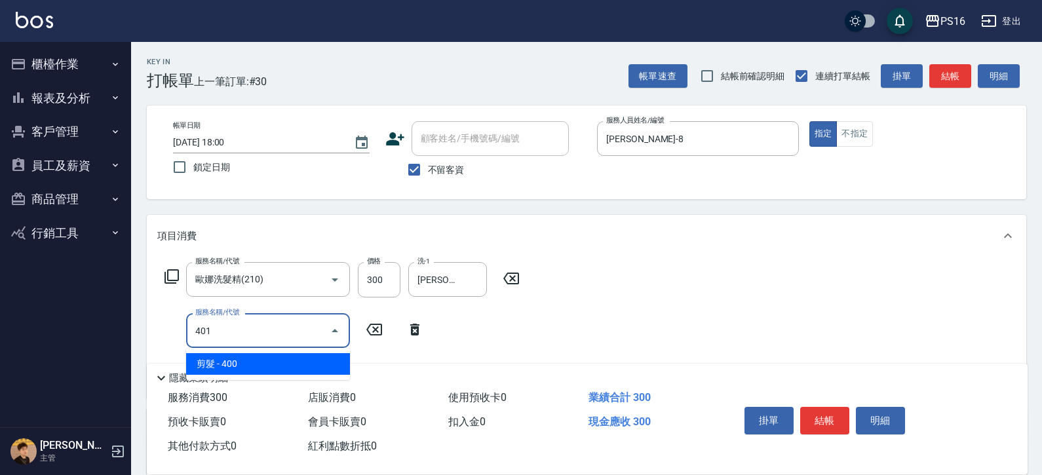
type input "剪髮(401)"
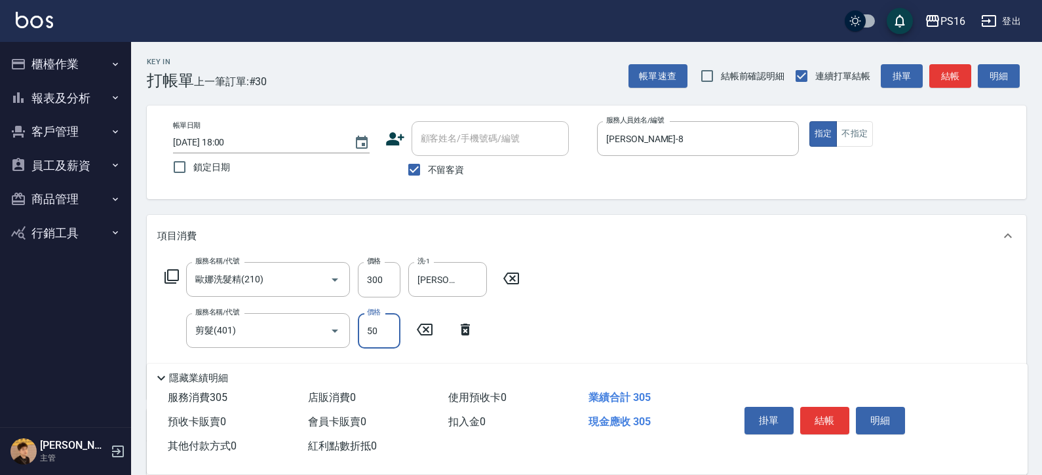
type input "50"
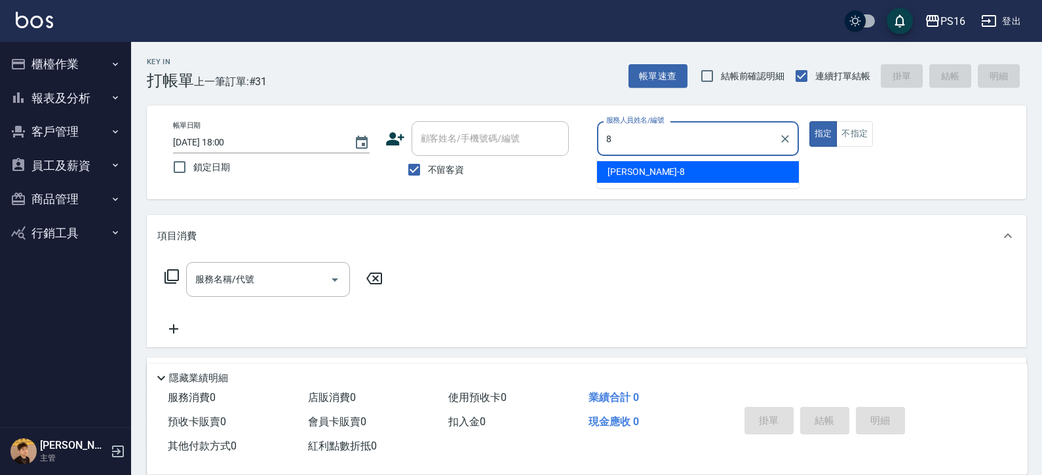
type input "[PERSON_NAME]-8"
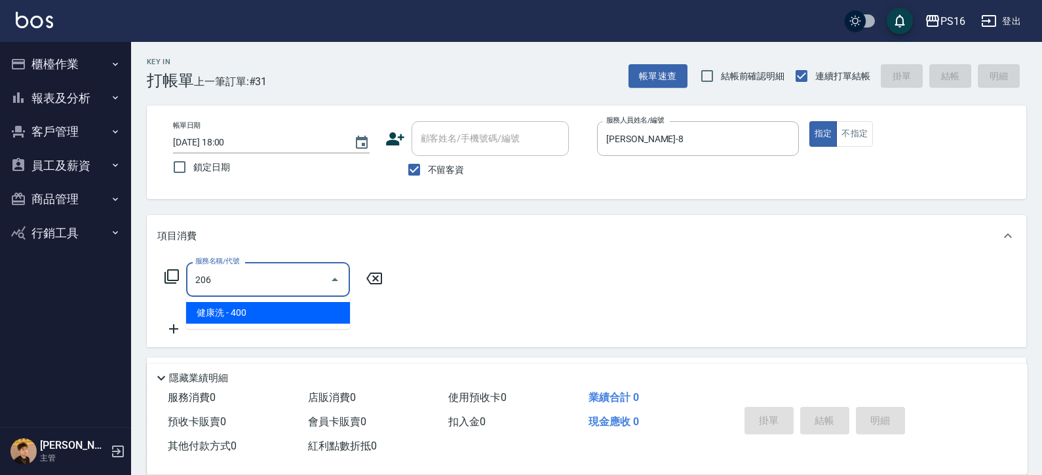
type input "健康洗(206)"
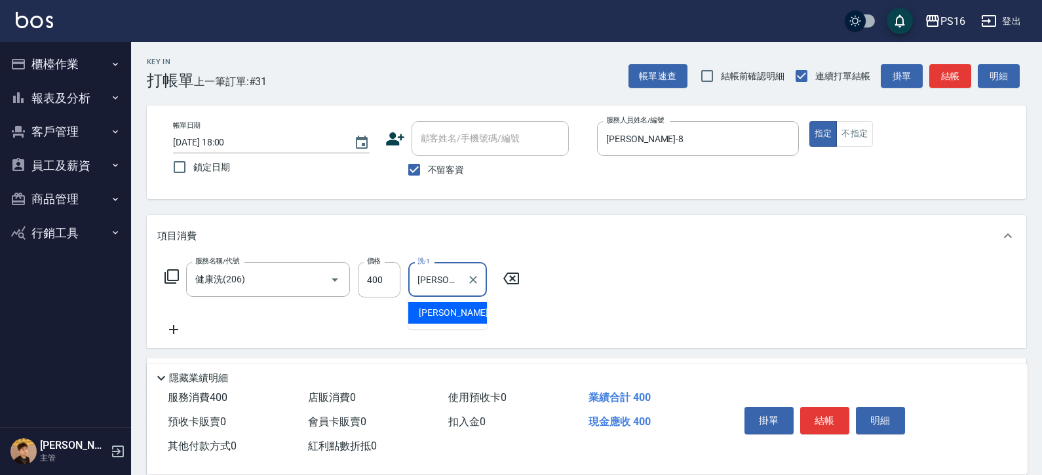
type input "[PERSON_NAME]-3"
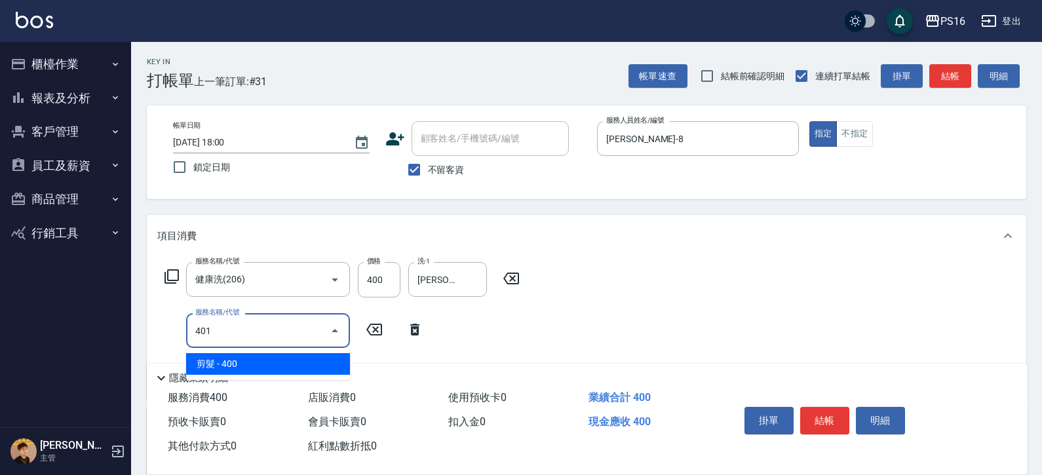
type input "剪髮(401)"
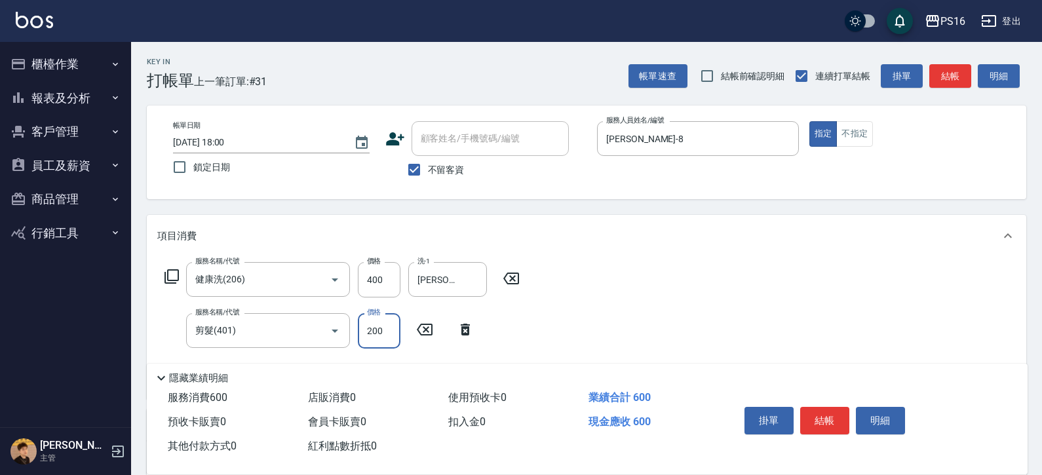
type input "200"
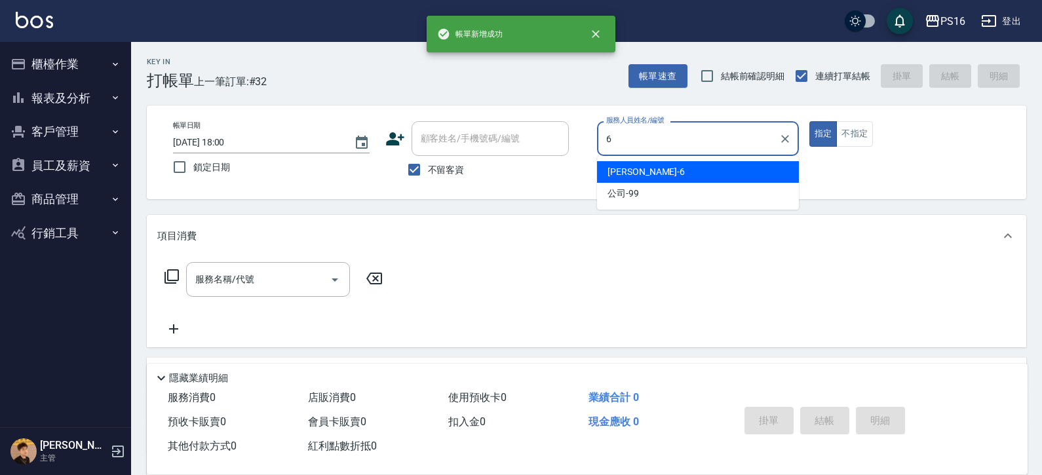
type input "[PERSON_NAME]-6"
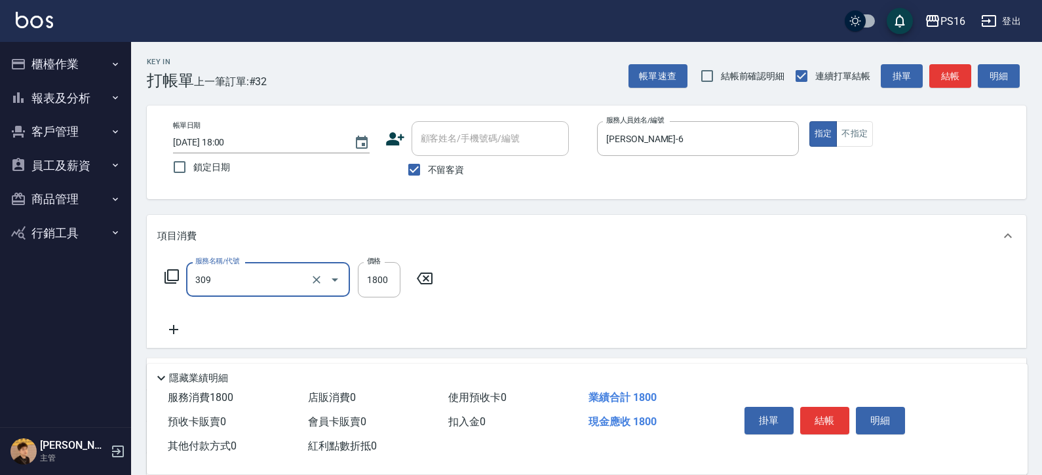
type input "活性碳離子燙1800(309)"
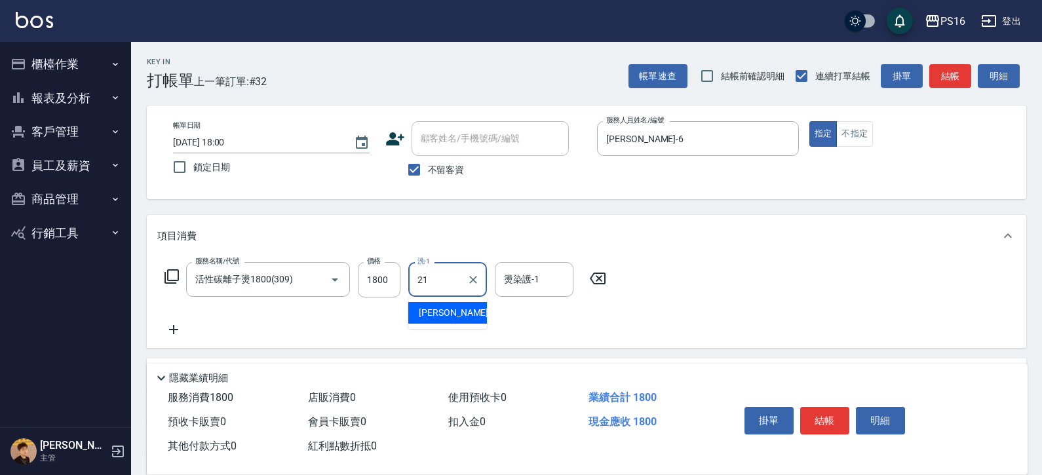
type input "[PERSON_NAME]-21"
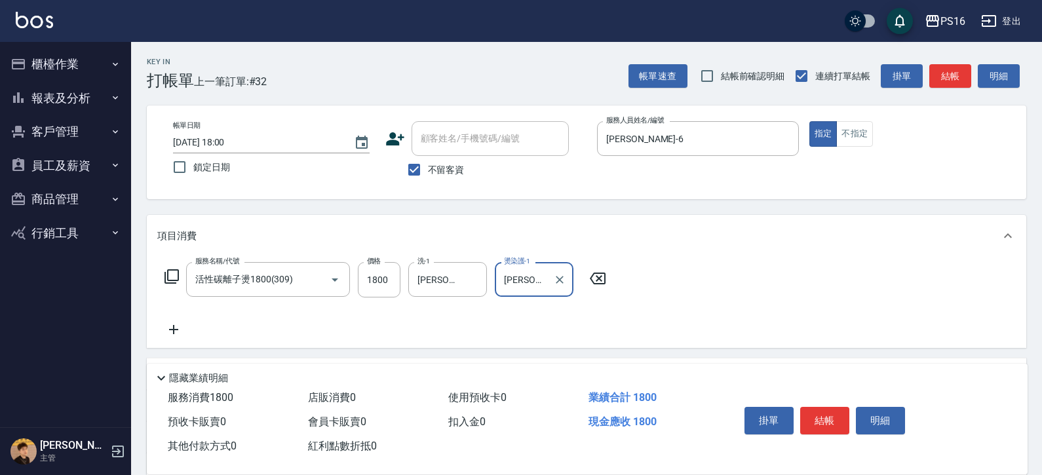
type input "[PERSON_NAME]-21"
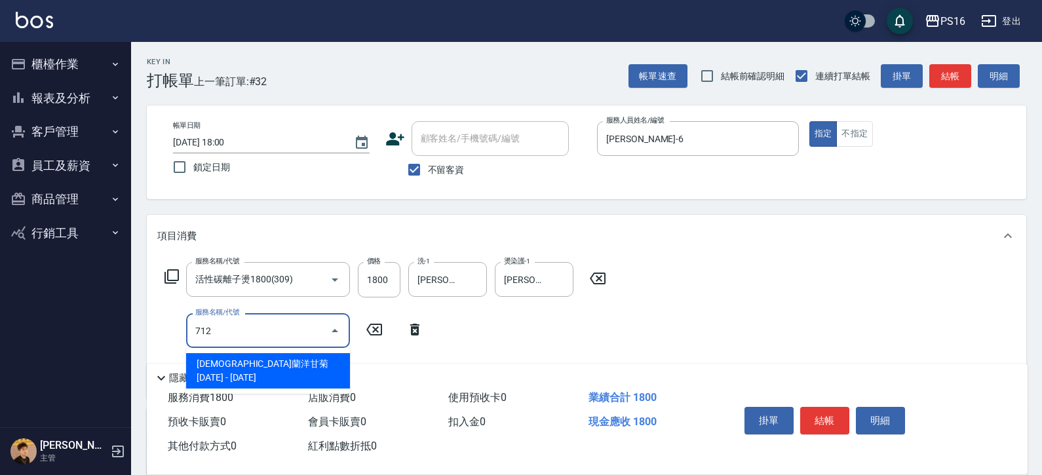
type input "[DEMOGRAPHIC_DATA]蘭洋甘菊1000(712)"
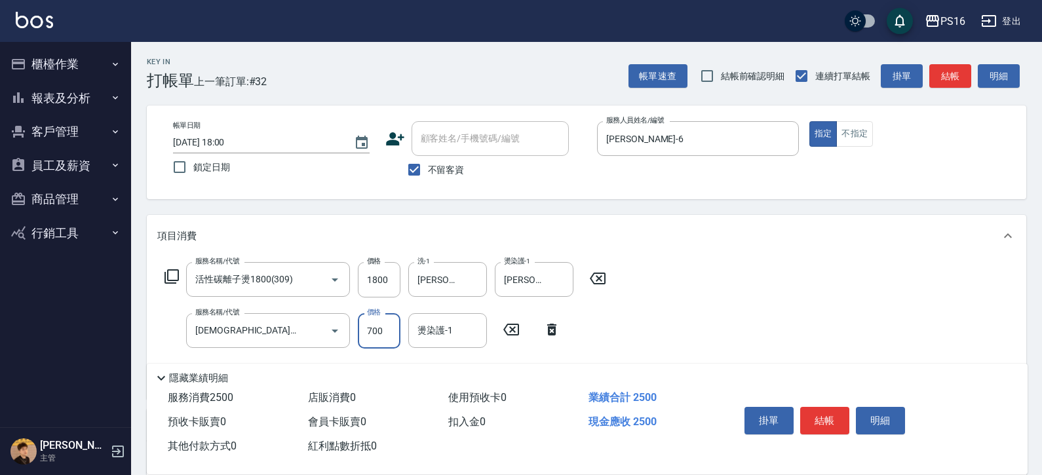
type input "700"
type input "[PERSON_NAME]-21"
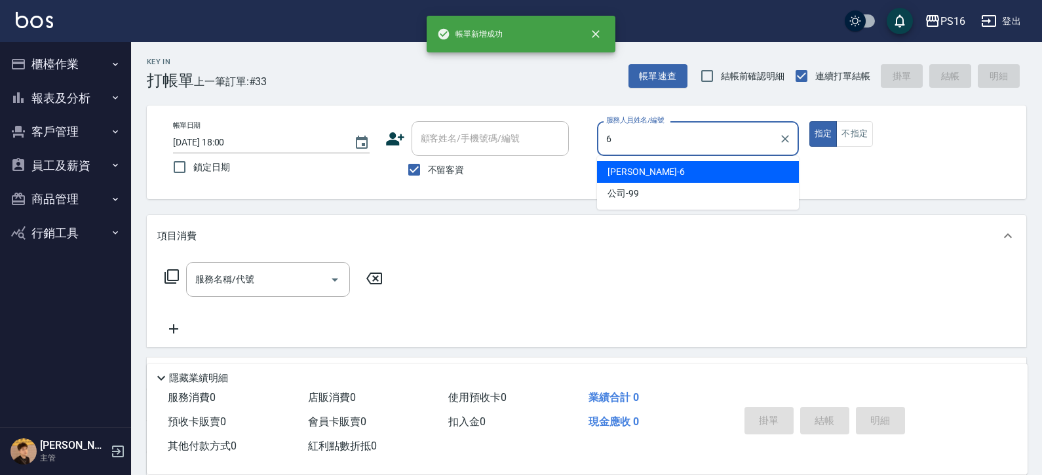
type input "[PERSON_NAME]-6"
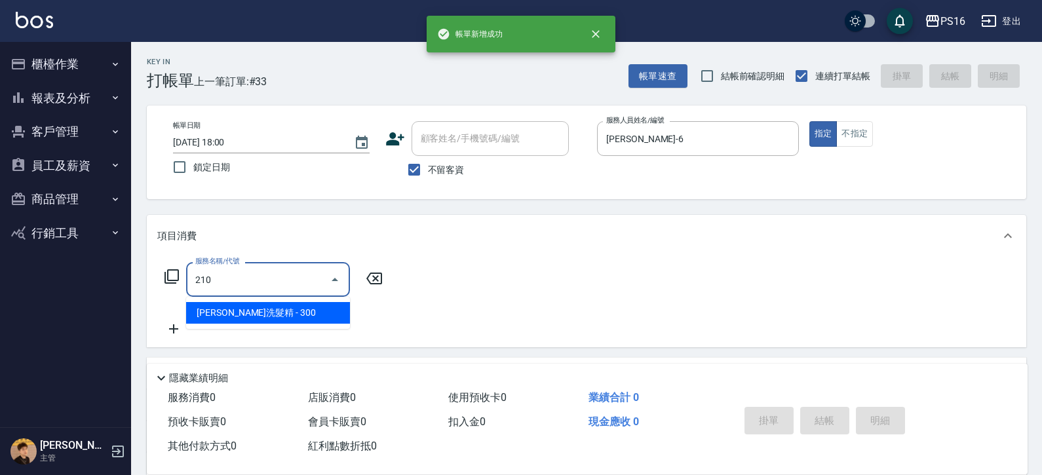
type input "歐娜洗髮精(210)"
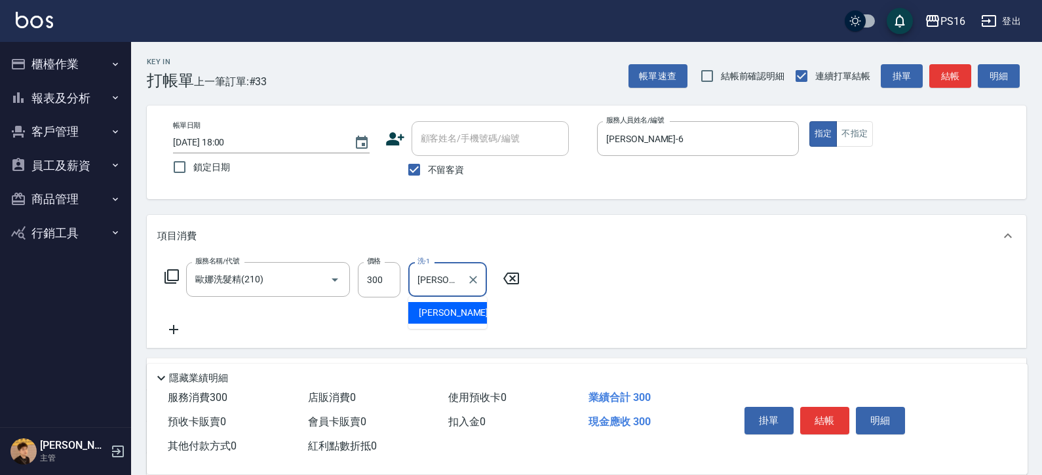
type input "[PERSON_NAME]-24"
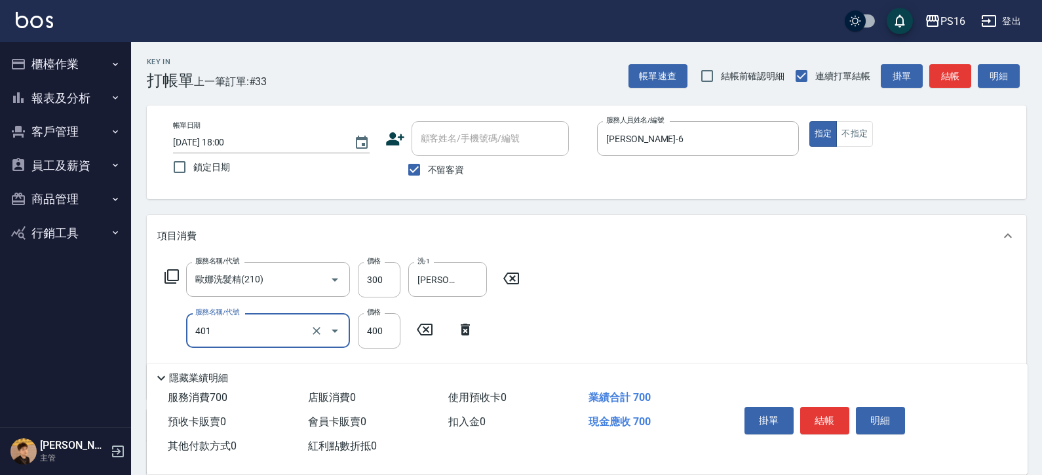
type input "剪髮(401)"
type input "300"
